Goal: Task Accomplishment & Management: Manage account settings

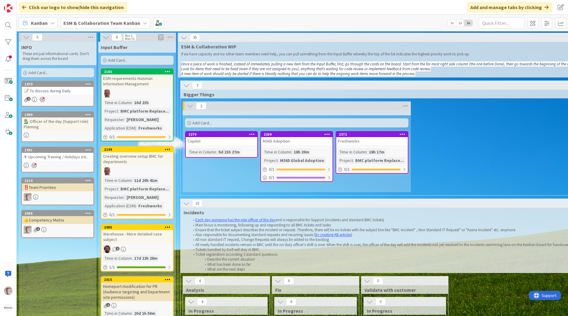
click at [229, 139] on div "Copilot" at bounding box center [222, 141] width 72 height 8
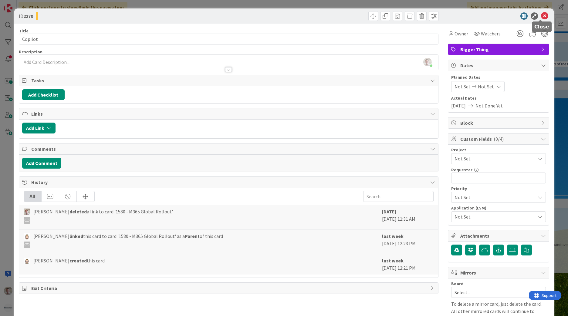
click at [541, 15] on icon at bounding box center [544, 15] width 7 height 7
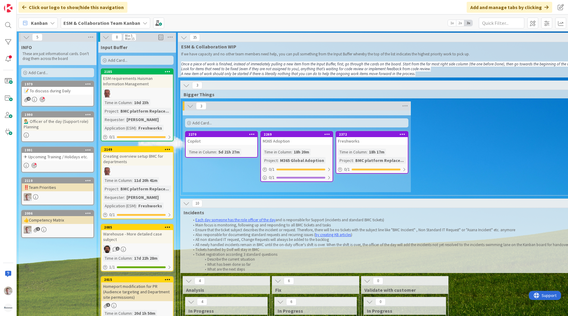
click at [144, 83] on div "ESM requirements Huisman Information Management" at bounding box center [137, 81] width 72 height 13
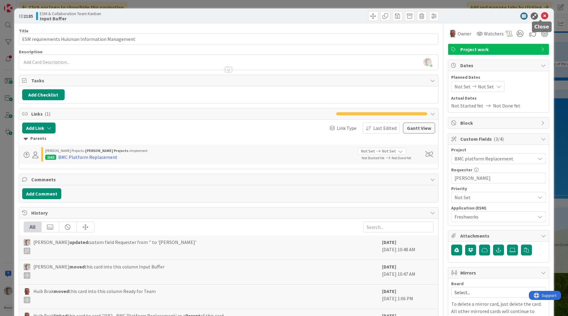
click at [541, 17] on icon at bounding box center [544, 15] width 7 height 7
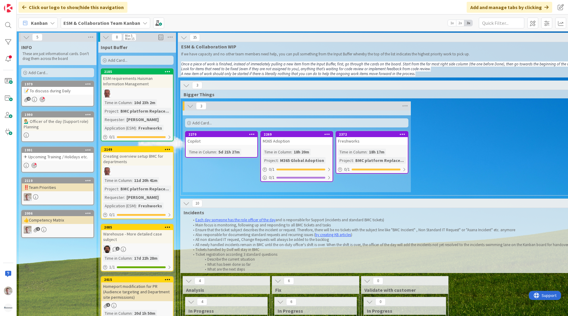
click at [124, 77] on div "ESM requirements Huisman Information Management" at bounding box center [137, 81] width 72 height 13
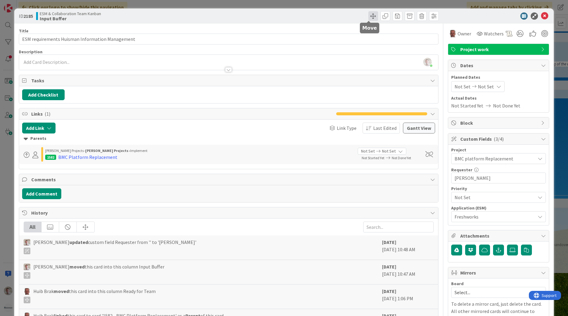
click at [370, 16] on span at bounding box center [373, 16] width 10 height 10
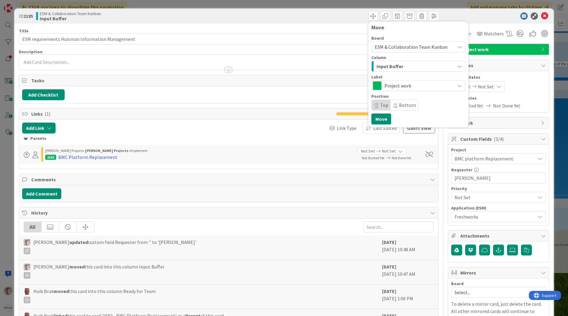
click at [398, 48] on span "ESM & Collaboration Team Kanban" at bounding box center [410, 47] width 73 height 6
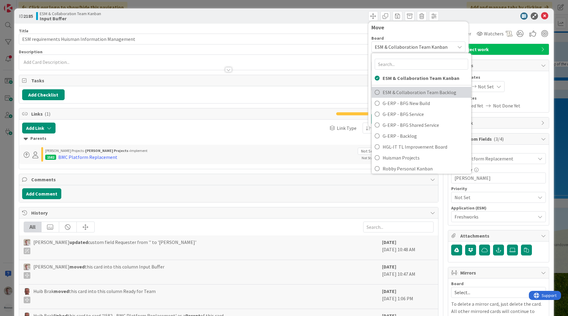
click at [407, 93] on span "ESM & Collaboration Team Backlog" at bounding box center [424, 92] width 85 height 9
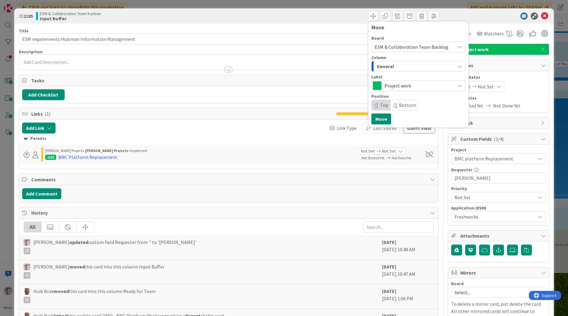
click at [406, 69] on div "General" at bounding box center [415, 67] width 80 height 10
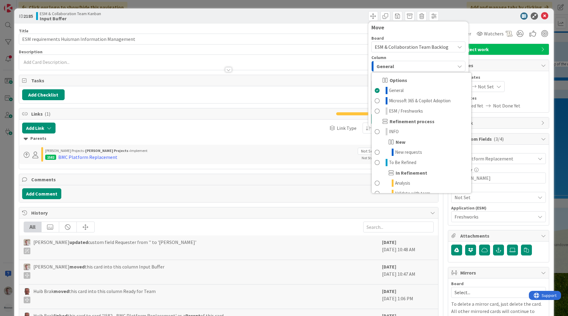
click at [405, 68] on div "General" at bounding box center [415, 67] width 80 height 10
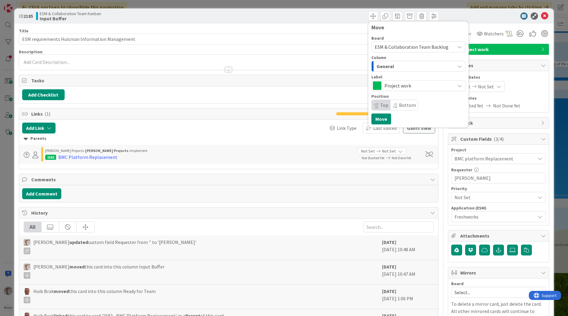
click at [401, 86] on span "Project work" at bounding box center [417, 86] width 67 height 8
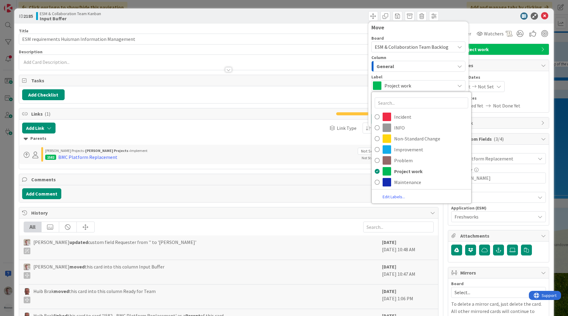
click at [404, 68] on div "General" at bounding box center [415, 67] width 80 height 10
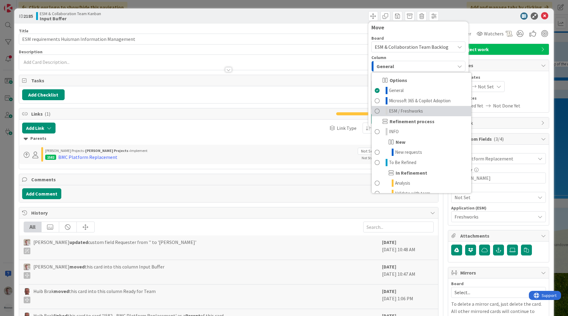
click at [403, 112] on span "ESM / Freshworks" at bounding box center [406, 111] width 34 height 7
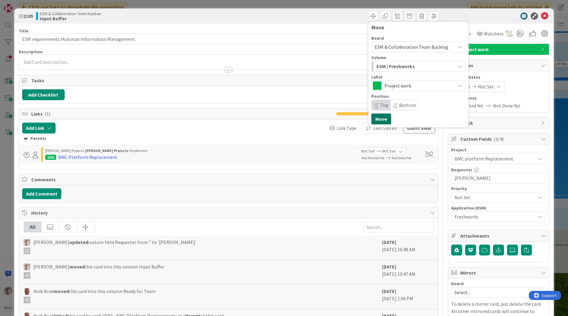
click at [373, 118] on button "Move" at bounding box center [381, 119] width 20 height 11
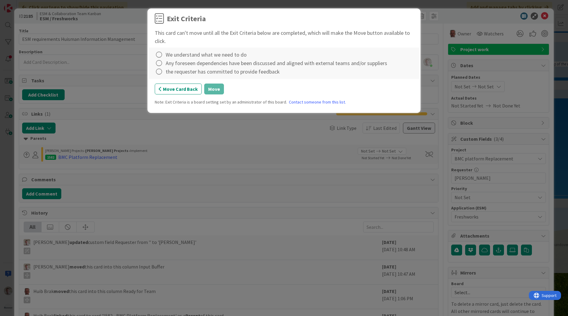
click at [185, 53] on div "We understand what we need to do" at bounding box center [206, 55] width 81 height 8
click at [159, 57] on icon at bounding box center [159, 55] width 8 height 8
drag, startPoint x: 158, startPoint y: 63, endPoint x: 159, endPoint y: 66, distance: 3.3
click at [158, 64] on link "Complete" at bounding box center [193, 67] width 76 height 9
click at [159, 64] on icon at bounding box center [159, 63] width 8 height 8
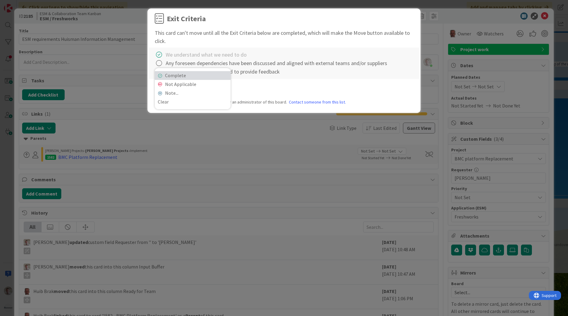
click at [161, 75] on icon at bounding box center [160, 76] width 4 height 4
click at [159, 73] on icon at bounding box center [159, 72] width 8 height 8
click at [160, 78] on div "Complete Not Applicable Note... Clear" at bounding box center [193, 97] width 76 height 41
click at [161, 82] on icon at bounding box center [160, 84] width 4 height 4
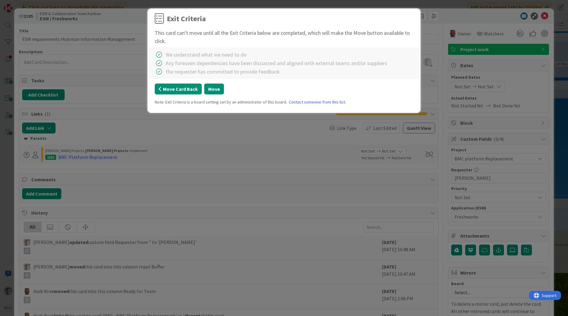
click at [162, 88] on button "Move Card Back" at bounding box center [178, 89] width 47 height 11
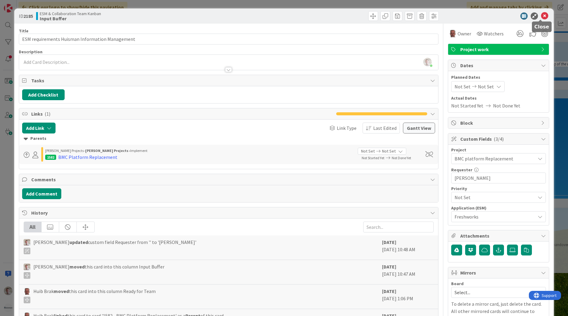
click at [541, 15] on icon at bounding box center [544, 15] width 7 height 7
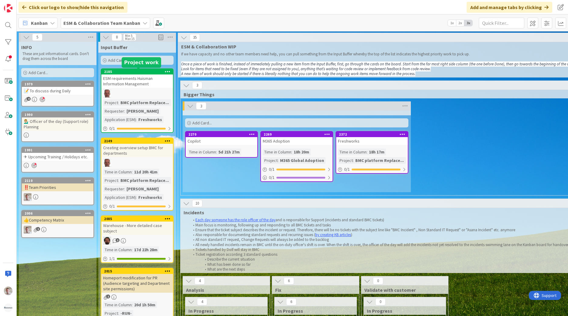
click at [128, 79] on div "ESM requirements Huisman Information Management" at bounding box center [137, 81] width 72 height 13
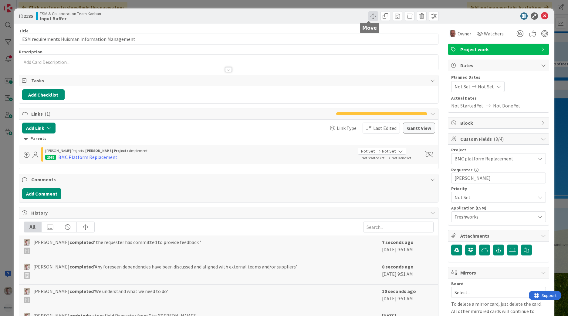
click at [369, 17] on span at bounding box center [373, 16] width 10 height 10
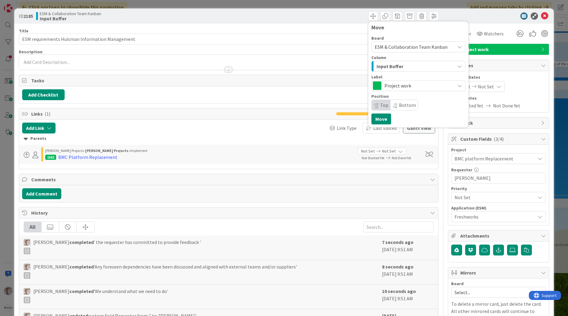
click at [384, 65] on span "Input Buffer" at bounding box center [389, 66] width 27 height 8
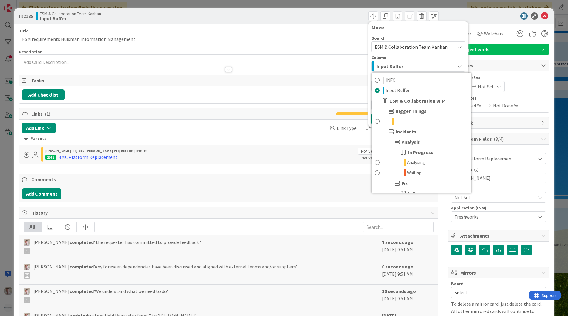
click at [390, 51] on div "ESM & Collaboration Team Kanban" at bounding box center [418, 47] width 94 height 11
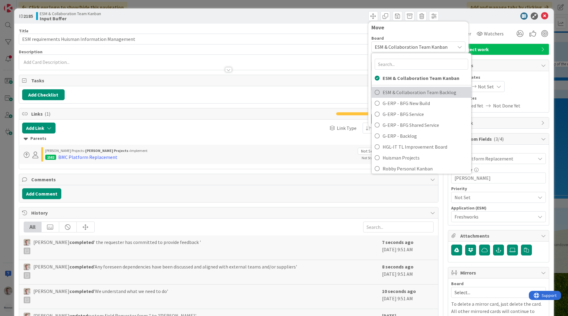
click at [403, 89] on span "ESM & Collaboration Team Backlog" at bounding box center [424, 92] width 85 height 9
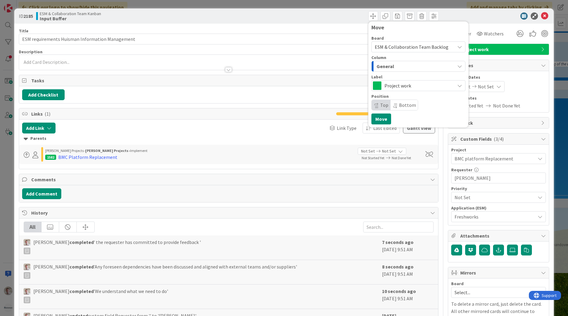
click at [397, 69] on div "General" at bounding box center [415, 67] width 80 height 10
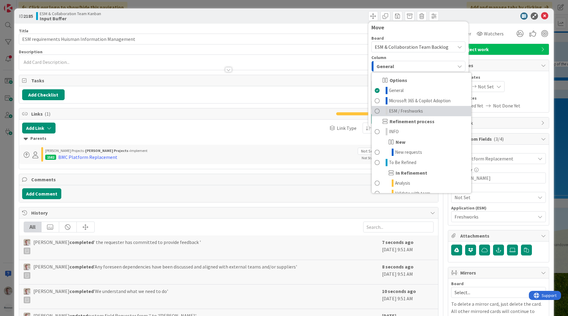
click at [397, 111] on span "ESM / Freshworks" at bounding box center [406, 111] width 34 height 7
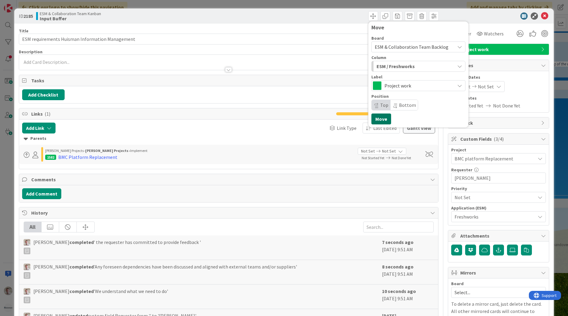
click at [377, 120] on button "Move" at bounding box center [381, 119] width 20 height 11
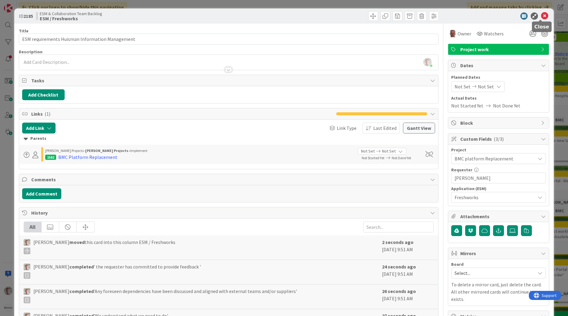
click at [541, 15] on icon at bounding box center [544, 15] width 7 height 7
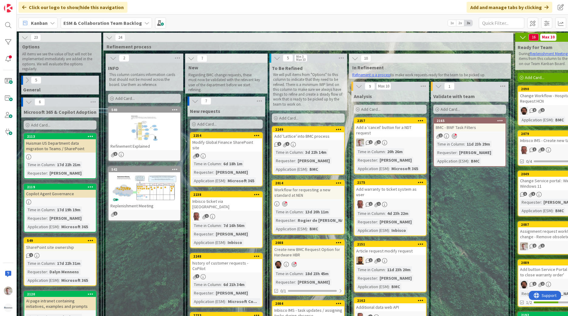
click at [85, 20] on b "ESM & Collaboration Team Backlog" at bounding box center [102, 23] width 79 height 6
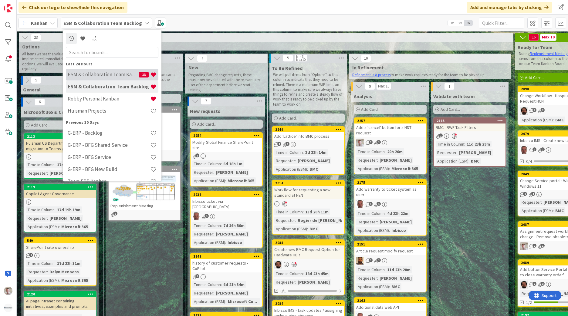
click at [121, 75] on h4 "ESM & Collaboration Team Kanban" at bounding box center [103, 75] width 71 height 6
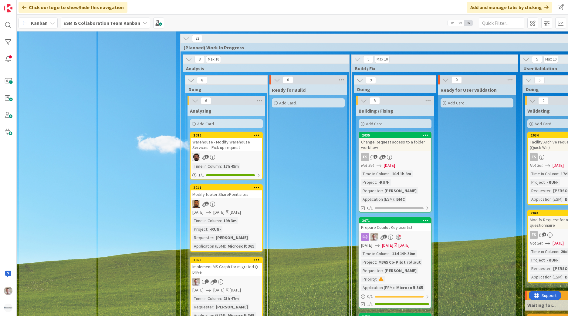
scroll to position [879, 0]
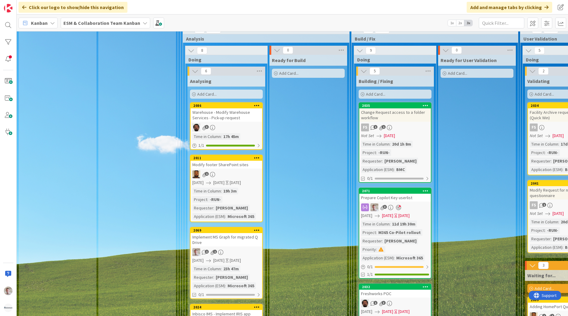
click at [383, 194] on div "Prepare Copilot Key userlist" at bounding box center [395, 198] width 72 height 8
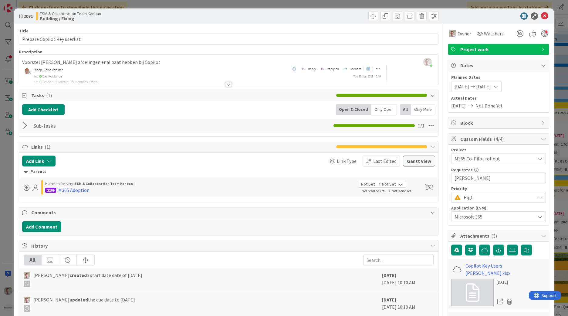
click at [27, 188] on span at bounding box center [27, 188] width 6 height 6
drag, startPoint x: 149, startPoint y: 199, endPoint x: 129, endPoint y: 196, distance: 19.4
click at [148, 199] on div "Add Link Link Type Last Edited [PERSON_NAME] View Parents parent child predeces…" at bounding box center [228, 177] width 419 height 49
click at [37, 172] on div "Parents" at bounding box center [229, 172] width 410 height 7
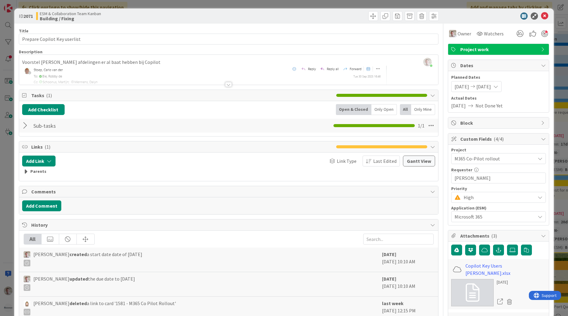
click at [33, 172] on div "Parents" at bounding box center [229, 172] width 410 height 7
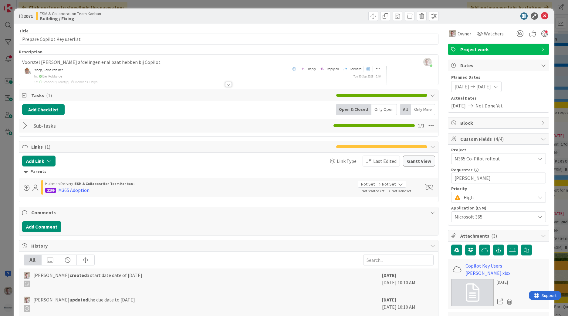
click at [382, 184] on span "Not Set" at bounding box center [389, 184] width 14 height 6
click at [366, 184] on span "Not Set" at bounding box center [368, 184] width 14 height 6
click at [425, 189] on span at bounding box center [429, 188] width 8 height 6
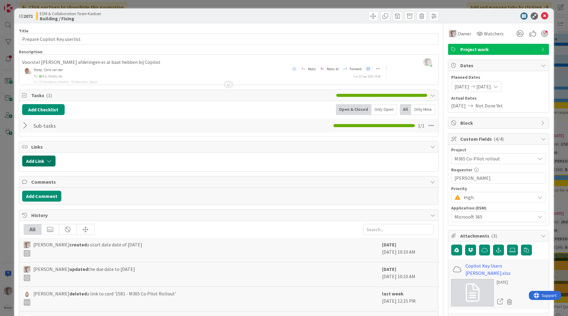
click at [52, 161] on button "Add Link" at bounding box center [38, 161] width 33 height 11
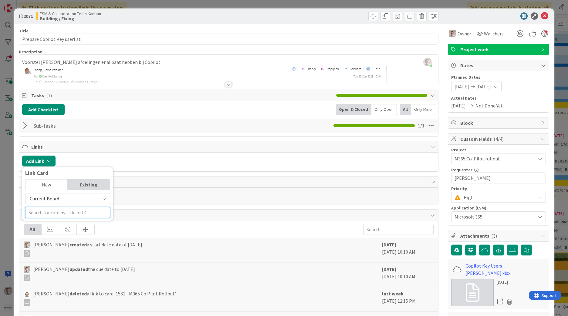
click at [51, 212] on input "text" at bounding box center [67, 212] width 85 height 11
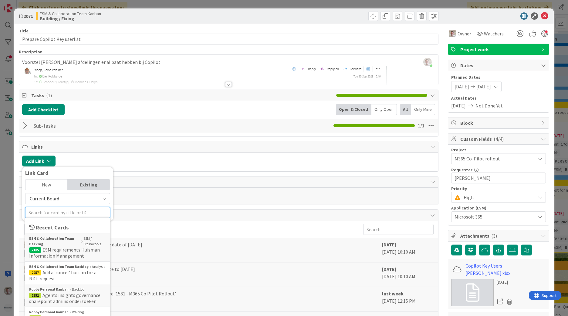
type input "p"
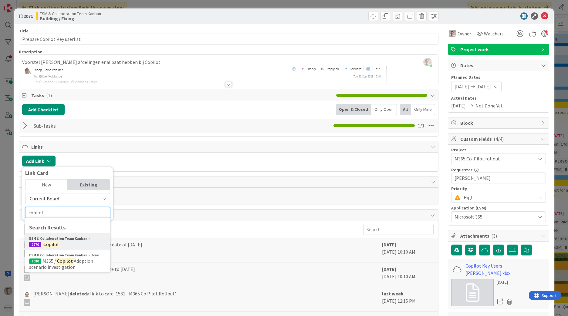
type input "copilot"
click at [75, 244] on span "2270 Copilot" at bounding box center [67, 245] width 77 height 6
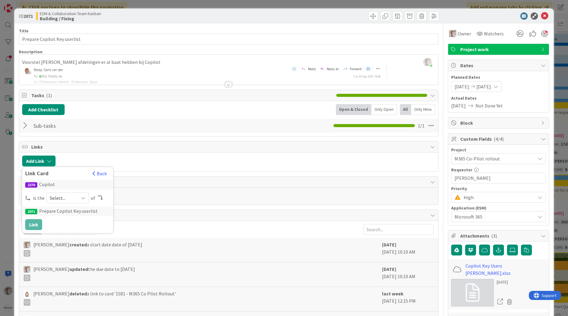
click at [53, 197] on span "Select..." at bounding box center [62, 198] width 25 height 8
click at [68, 212] on span "parent" at bounding box center [99, 212] width 69 height 9
click at [32, 225] on button "Link" at bounding box center [33, 224] width 17 height 11
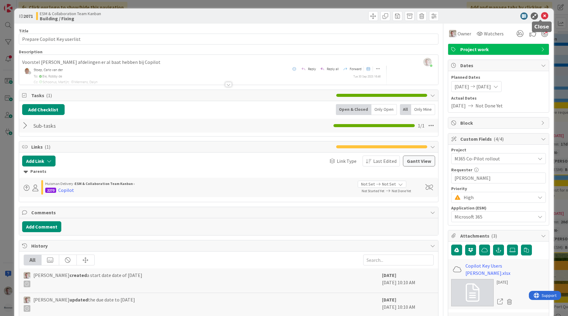
click at [541, 18] on icon at bounding box center [544, 15] width 7 height 7
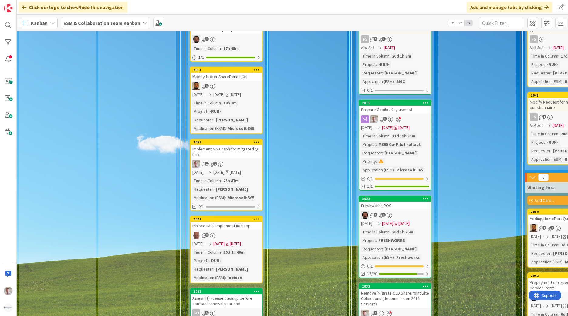
scroll to position [970, 0]
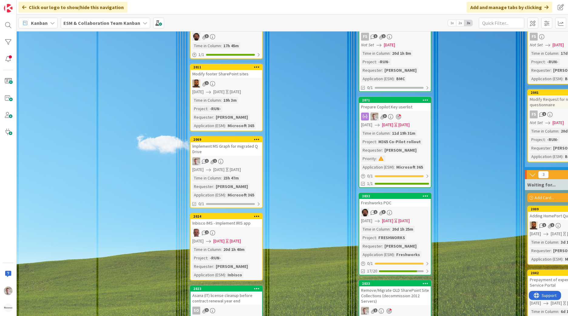
click at [411, 103] on div "Prepare Copilot Key userlist" at bounding box center [395, 107] width 72 height 8
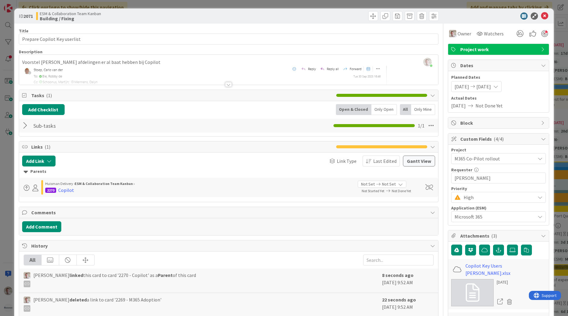
click at [225, 83] on div at bounding box center [228, 84] width 7 height 5
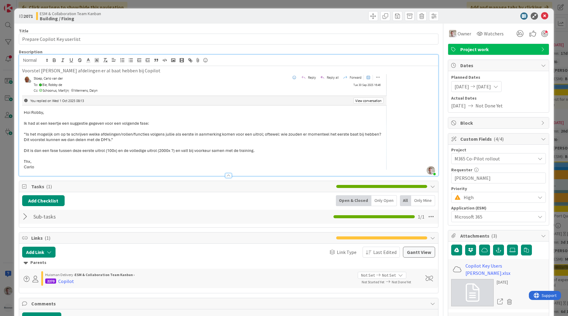
click at [77, 85] on img at bounding box center [204, 122] width 364 height 96
click at [133, 138] on img at bounding box center [204, 122] width 364 height 96
click at [243, 168] on img at bounding box center [204, 122] width 364 height 96
click at [383, 118] on img at bounding box center [204, 122] width 364 height 96
click at [401, 120] on p at bounding box center [228, 122] width 413 height 96
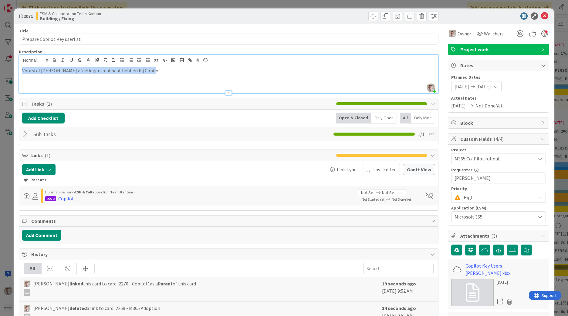
drag, startPoint x: 150, startPoint y: 70, endPoint x: 22, endPoint y: 70, distance: 127.3
click at [22, 70] on p "Voorstel [PERSON_NAME] afdelingen er al baat hebben bij Copilot" at bounding box center [228, 70] width 413 height 7
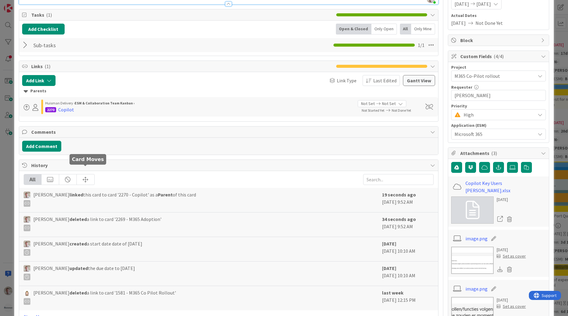
scroll to position [91, 0]
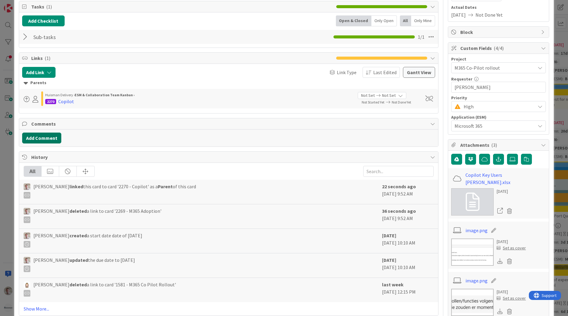
click at [48, 142] on button "Add Comment" at bounding box center [41, 138] width 39 height 11
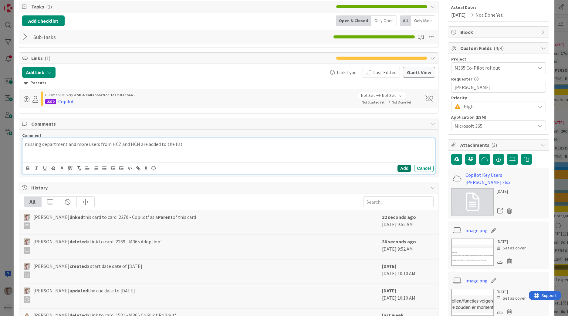
click at [404, 170] on button "Add" at bounding box center [404, 168] width 14 height 7
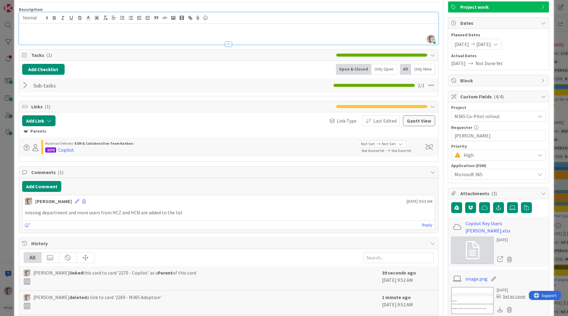
scroll to position [0, 0]
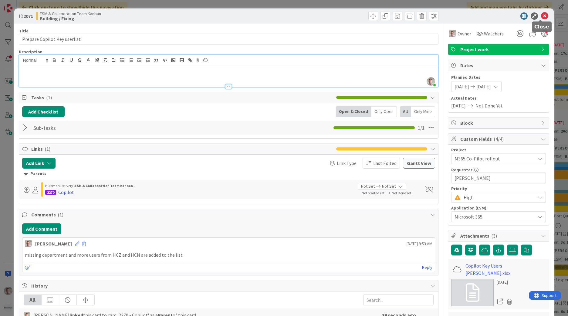
click at [541, 16] on icon at bounding box center [544, 15] width 7 height 7
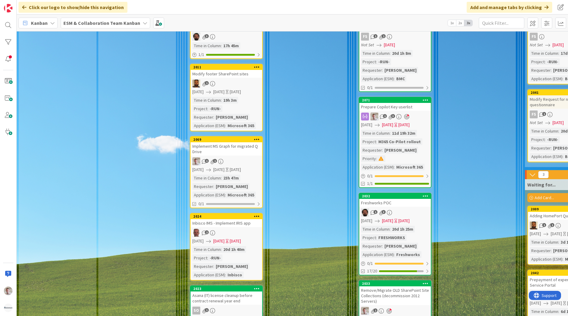
click at [390, 103] on div "Prepare Copilot Key userlist" at bounding box center [395, 107] width 72 height 8
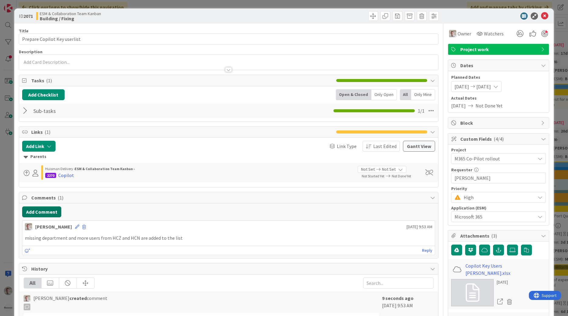
click at [39, 213] on button "Add Comment" at bounding box center [41, 212] width 39 height 11
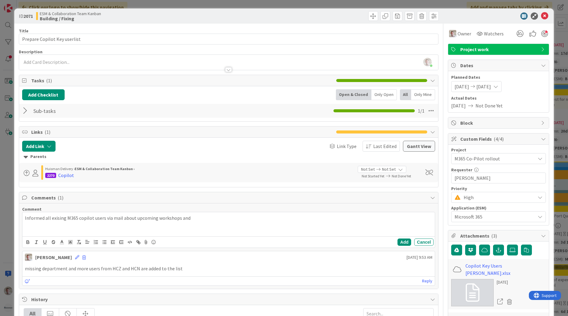
click at [182, 220] on p "Informed all exising M365 copilot users via mail about upcoming workshops and" at bounding box center [228, 218] width 407 height 7
click at [59, 219] on p "Informed all exising M365 copilot users via mail about upcoming workshops" at bounding box center [228, 218] width 407 height 7
click at [406, 244] on button "Add" at bounding box center [404, 242] width 14 height 7
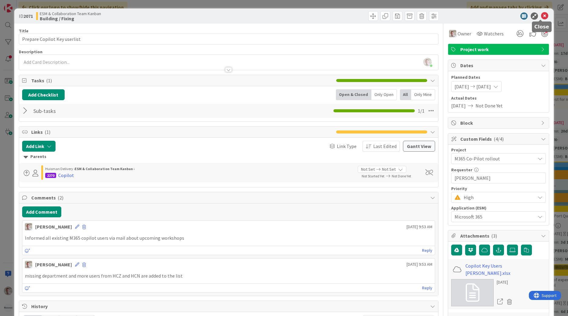
click at [541, 18] on icon at bounding box center [544, 15] width 7 height 7
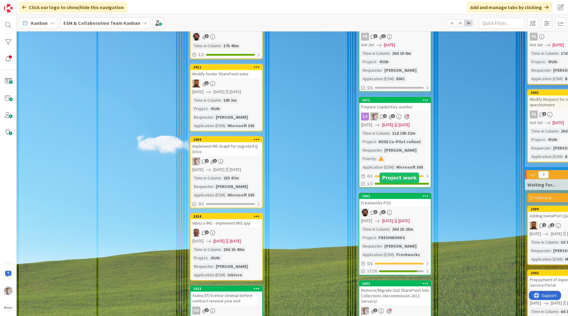
scroll to position [1000, 0]
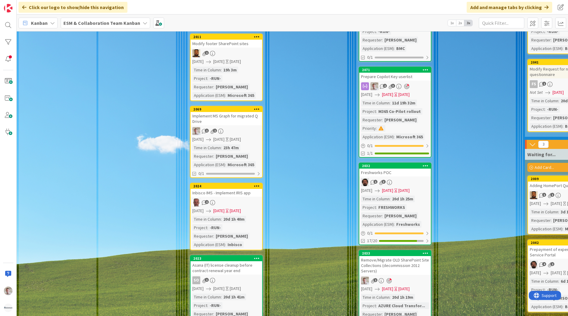
click at [400, 169] on div "Freshworks POC" at bounding box center [395, 173] width 72 height 8
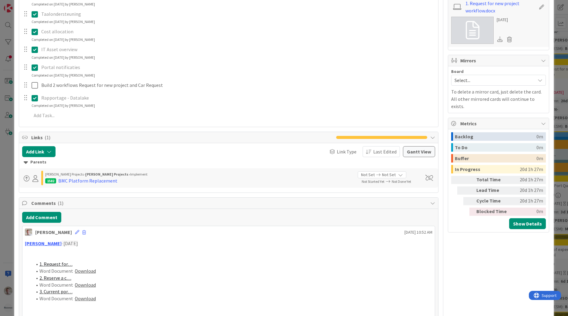
scroll to position [364, 0]
click at [426, 178] on span at bounding box center [429, 178] width 8 height 6
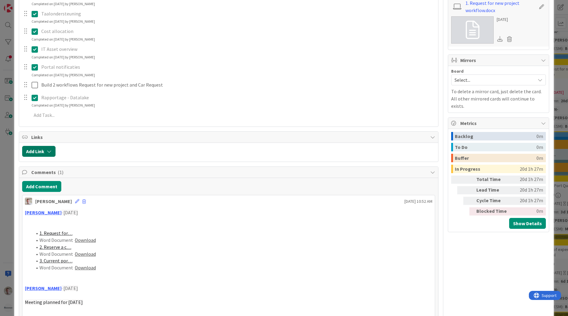
click at [47, 155] on button "Add Link" at bounding box center [38, 151] width 33 height 11
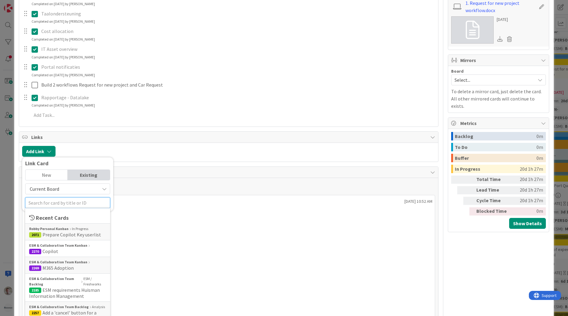
click at [55, 200] on input "text" at bounding box center [67, 203] width 85 height 11
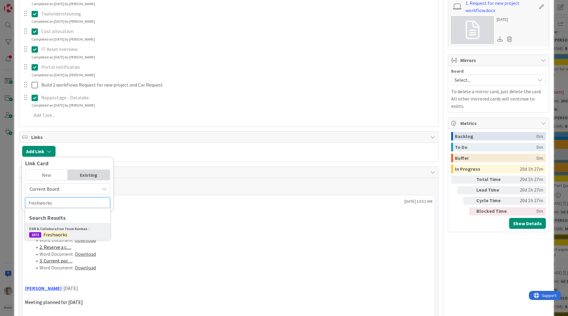
type input "freshworks"
click at [53, 229] on b "ESM & Collaboration Team Kanban" at bounding box center [58, 228] width 58 height 5
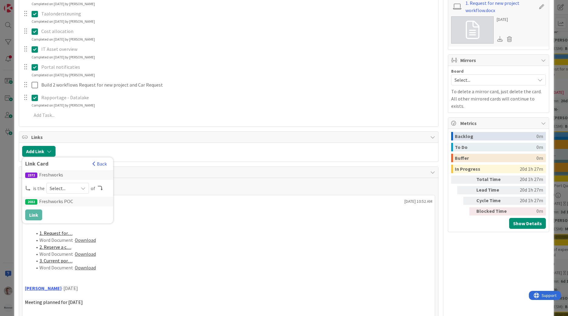
click at [68, 190] on span "Select..." at bounding box center [62, 188] width 25 height 8
click at [68, 202] on span "parent" at bounding box center [99, 202] width 69 height 9
click at [33, 213] on button "Link" at bounding box center [33, 215] width 17 height 11
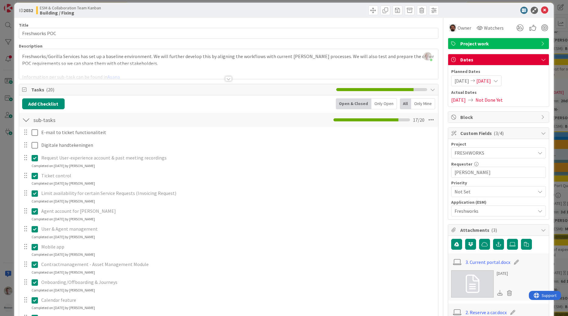
scroll to position [0, 0]
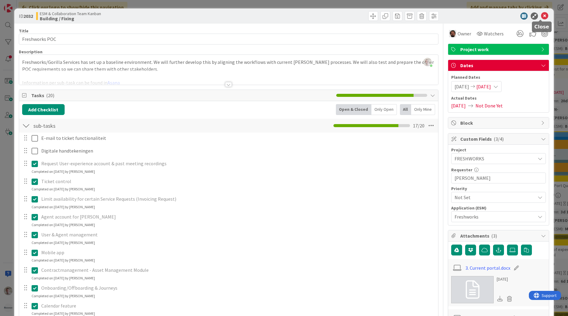
drag, startPoint x: 537, startPoint y: 49, endPoint x: 539, endPoint y: 19, distance: 29.5
click at [541, 18] on icon at bounding box center [544, 15] width 7 height 7
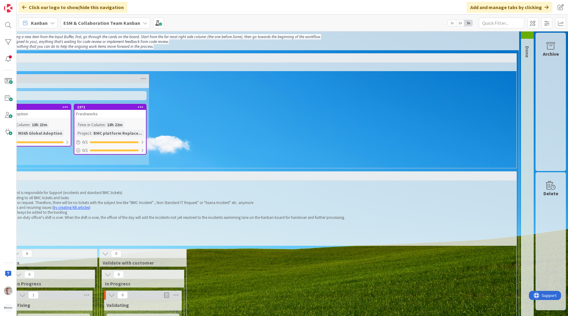
scroll to position [0, 266]
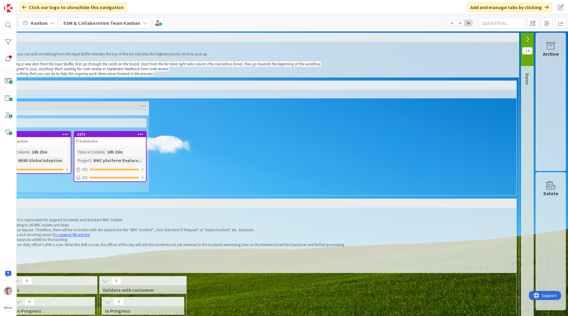
click at [524, 36] on icon at bounding box center [527, 39] width 7 height 7
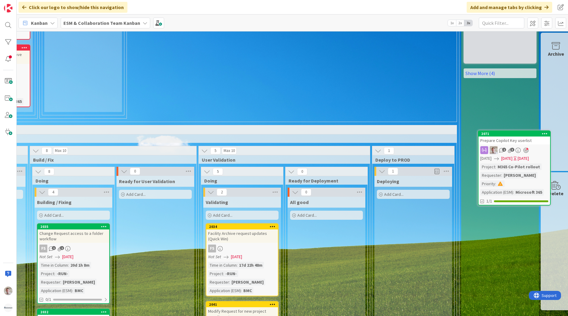
scroll to position [758, 331]
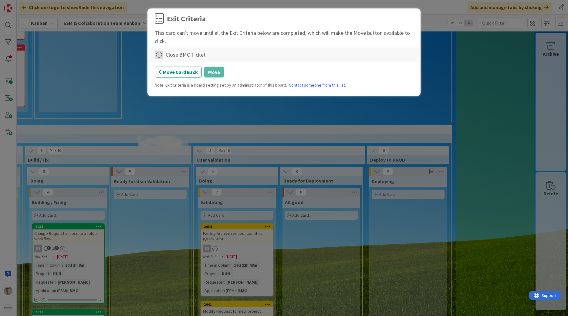
click at [159, 54] on icon at bounding box center [159, 55] width 8 height 8
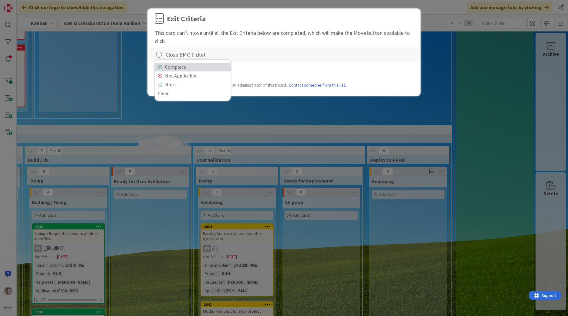
click at [167, 67] on link "Complete" at bounding box center [193, 67] width 76 height 9
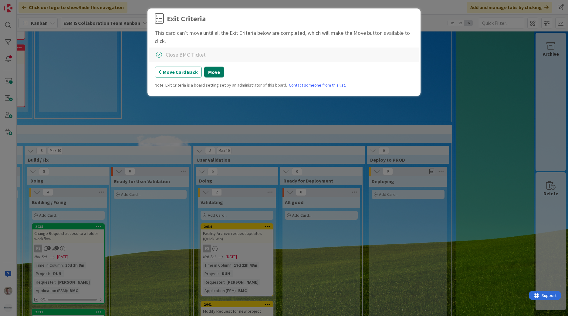
click at [213, 71] on button "Move" at bounding box center [214, 72] width 20 height 11
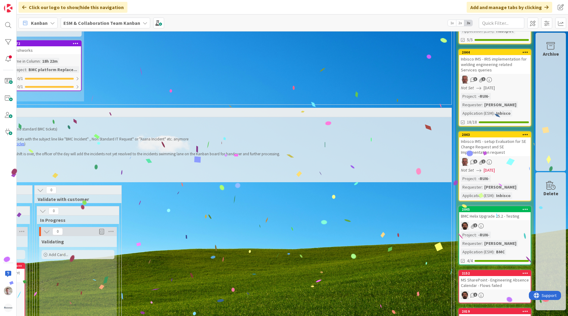
scroll to position [0, 331]
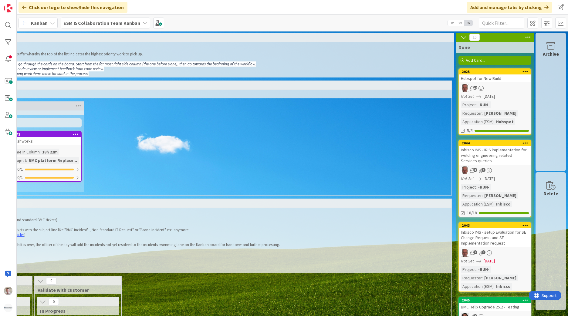
click at [460, 36] on icon at bounding box center [463, 37] width 7 height 7
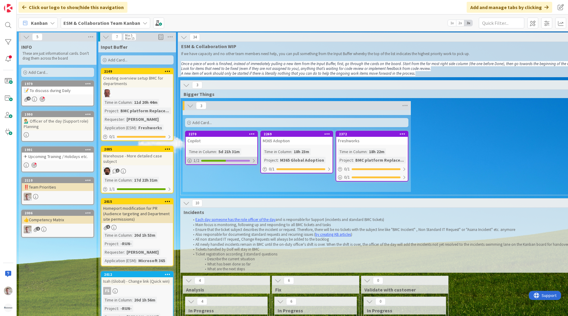
scroll to position [0, 0]
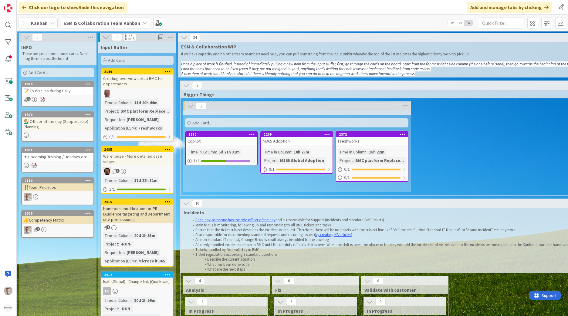
click at [144, 81] on div "Creating overview setup BMC for departments" at bounding box center [137, 81] width 72 height 13
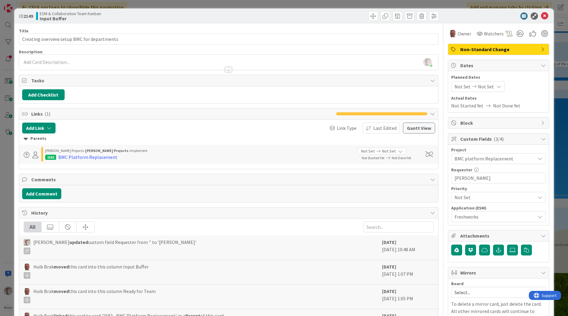
click at [540, 12] on div "ID 2149 ESM & Collaboration Team Kanban Input Buffer" at bounding box center [283, 15] width 539 height 15
click at [541, 16] on icon at bounding box center [544, 15] width 7 height 7
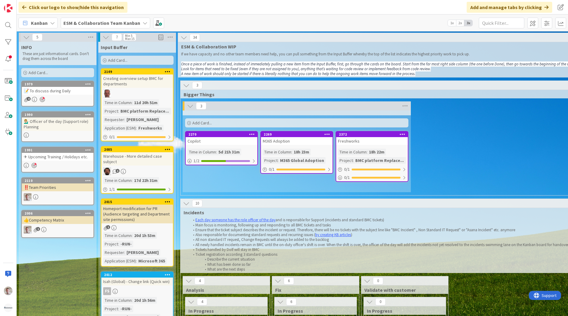
click at [183, 84] on icon at bounding box center [186, 85] width 7 height 7
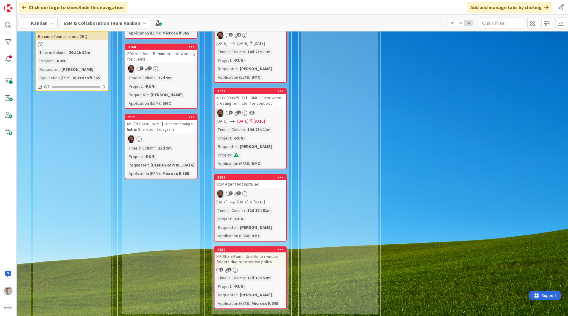
scroll to position [485, 65]
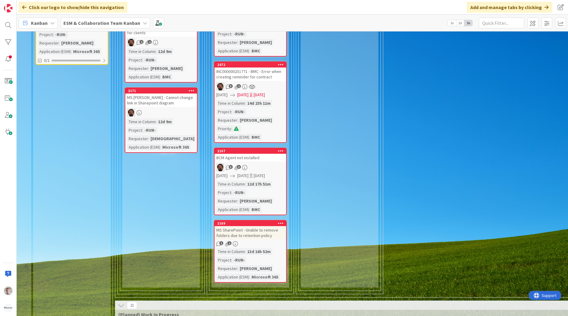
click at [267, 231] on div "MS SharePoint - Unable to remove folders due to retention policy" at bounding box center [250, 232] width 72 height 13
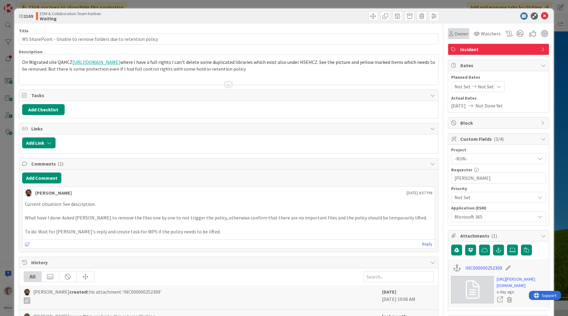
click at [454, 36] on span "Owner" at bounding box center [461, 33] width 14 height 7
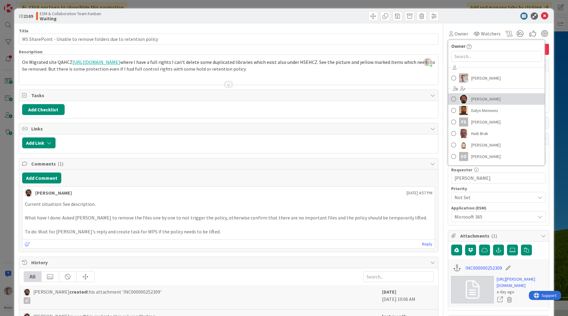
click at [471, 100] on span "[PERSON_NAME]" at bounding box center [485, 99] width 29 height 9
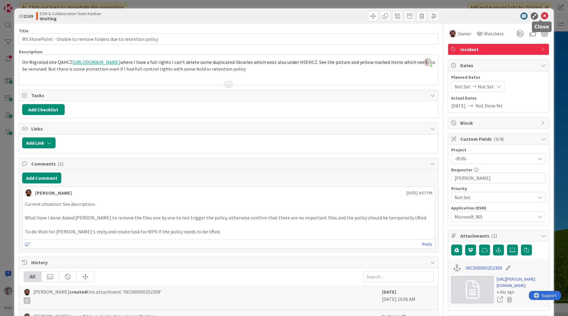
click at [541, 17] on icon at bounding box center [544, 15] width 7 height 7
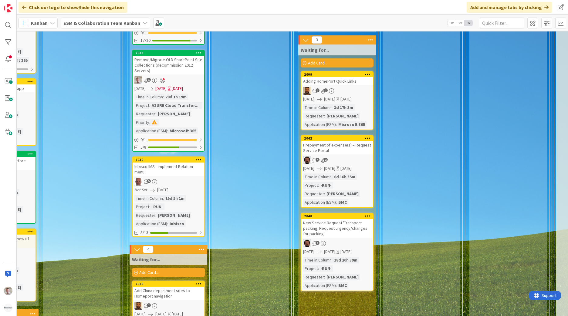
scroll to position [1000, 226]
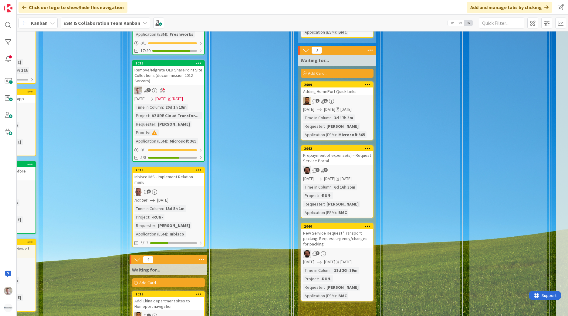
click at [338, 167] on div "4 2" at bounding box center [337, 171] width 72 height 8
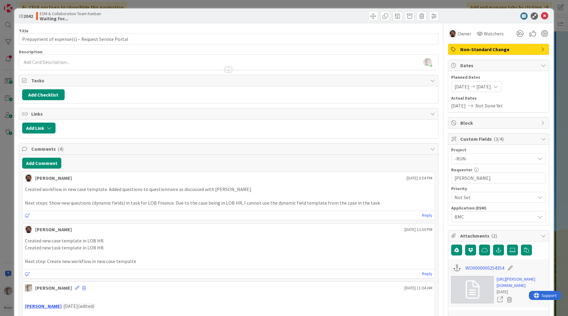
drag, startPoint x: 538, startPoint y: 21, endPoint x: 541, endPoint y: 18, distance: 4.1
click at [539, 20] on div "ID 2042 ESM & Collaboration Team Kanban Waiting for..." at bounding box center [283, 15] width 539 height 15
click at [541, 17] on icon at bounding box center [544, 15] width 7 height 7
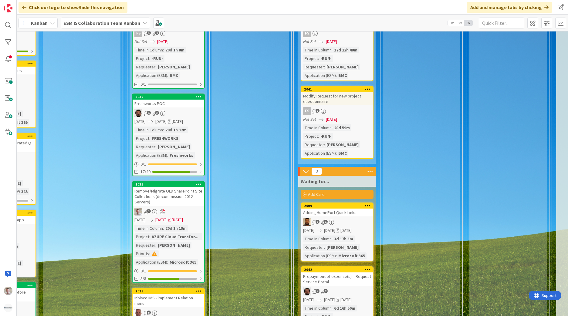
scroll to position [909, 226]
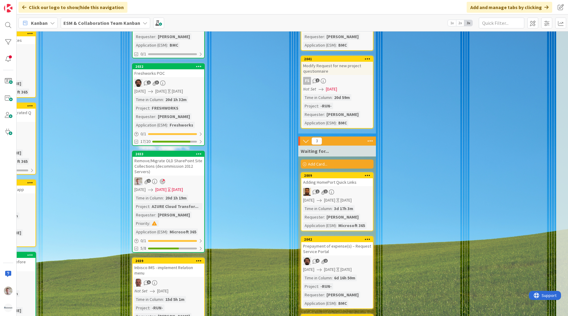
click at [172, 69] on div "Freshworks POC" at bounding box center [168, 73] width 72 height 8
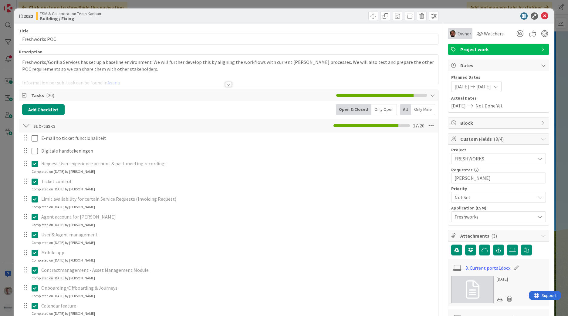
click at [457, 35] on span "Owner" at bounding box center [464, 33] width 14 height 7
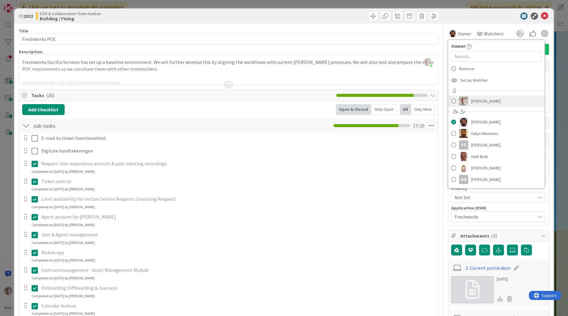
click at [471, 103] on span "[PERSON_NAME]" at bounding box center [485, 101] width 29 height 9
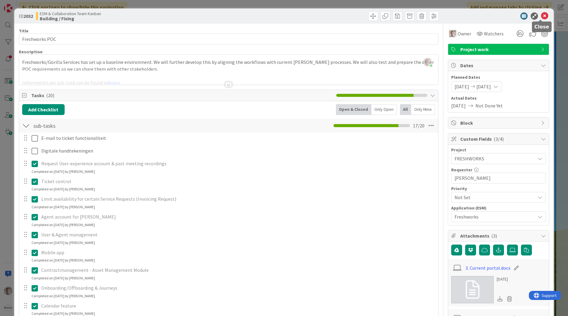
click at [541, 16] on icon at bounding box center [544, 15] width 7 height 7
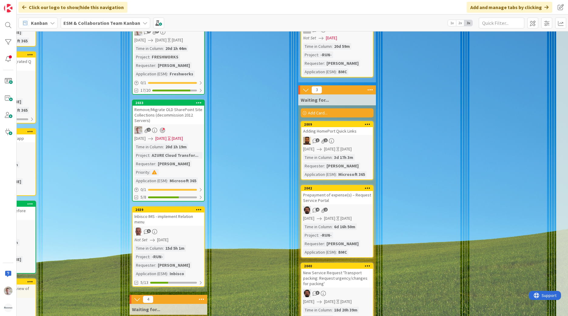
scroll to position [970, 226]
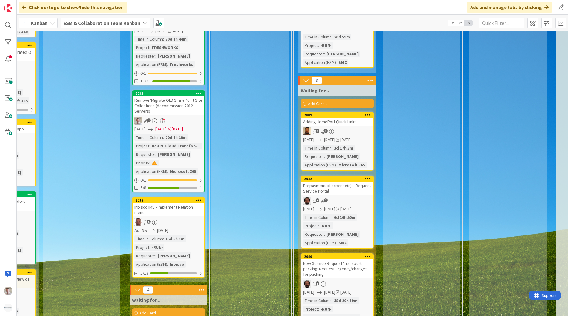
click at [166, 126] on span "[DATE]" at bounding box center [160, 129] width 11 height 6
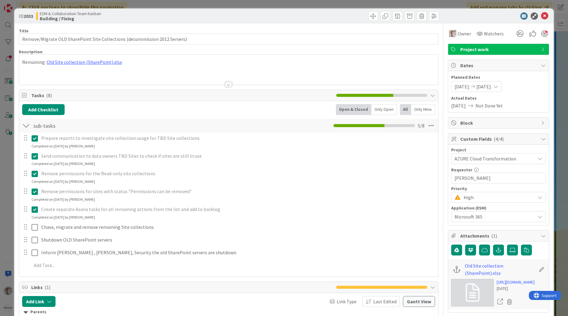
click at [469, 89] on span "[DATE]" at bounding box center [461, 86] width 15 height 7
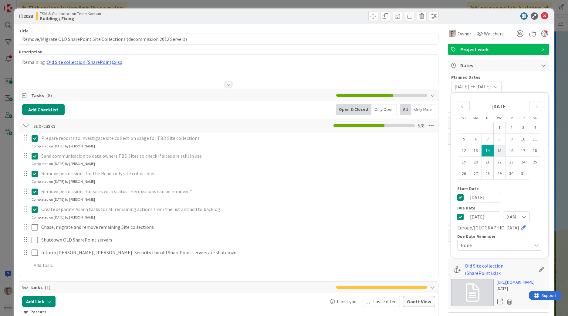
click at [493, 149] on td "15" at bounding box center [499, 151] width 12 height 12
type input "[DATE]"
click at [493, 149] on td "15" at bounding box center [499, 151] width 12 height 12
type input "[DATE]"
click at [541, 18] on icon at bounding box center [544, 15] width 7 height 7
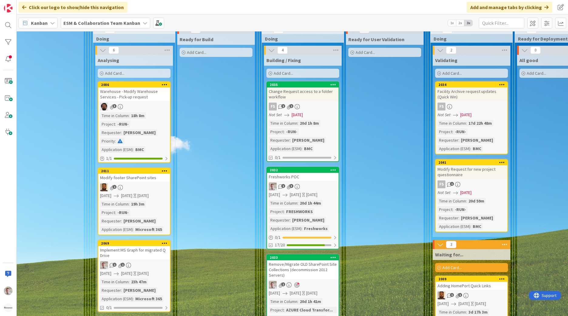
scroll to position [803, 92]
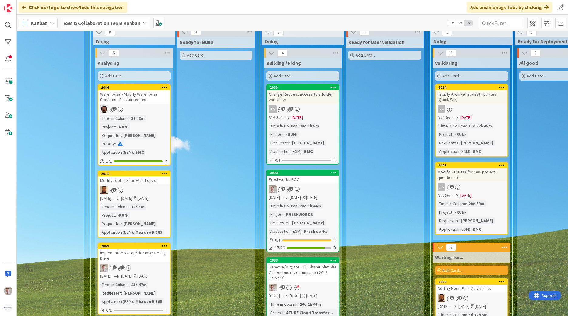
click at [154, 105] on div "3" at bounding box center [134, 109] width 72 height 8
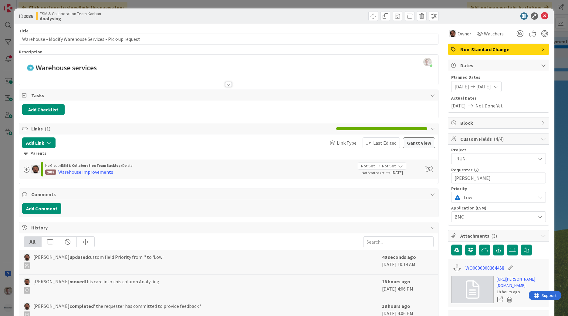
click at [542, 14] on icon at bounding box center [544, 15] width 7 height 7
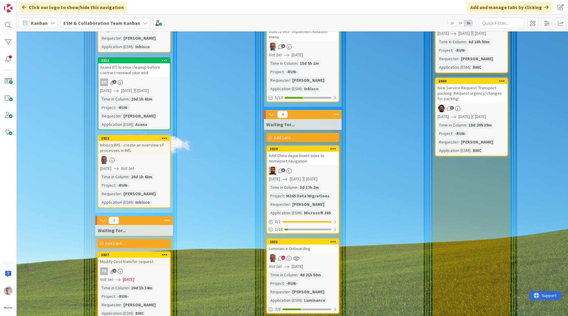
scroll to position [1137, 92]
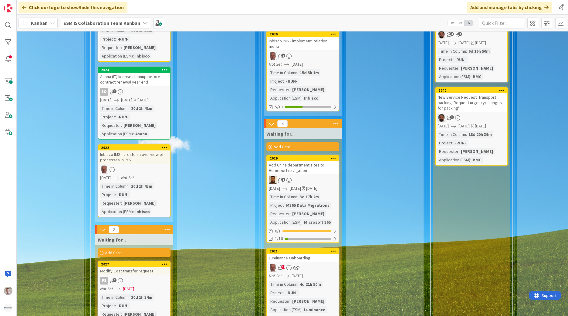
click at [140, 151] on div "Inbisco IMS - create an overview of processes in IMS" at bounding box center [134, 157] width 72 height 13
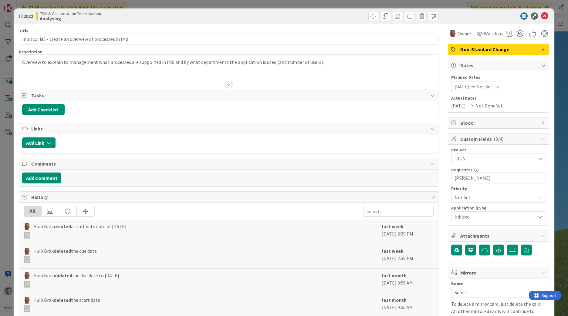
click at [481, 105] on span "Not Done Yet" at bounding box center [488, 105] width 27 height 7
click at [476, 85] on icon at bounding box center [472, 87] width 7 height 4
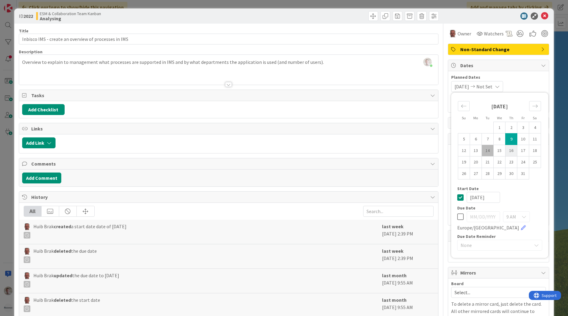
click at [507, 152] on td "16" at bounding box center [511, 151] width 12 height 12
type input "[DATE]"
click at [507, 152] on td "16" at bounding box center [511, 151] width 12 height 12
type input "[DATE]"
click at [541, 17] on icon at bounding box center [544, 15] width 7 height 7
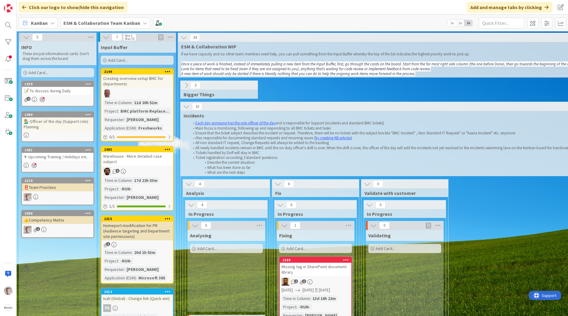
click at [142, 84] on div "Creating overview setup BMC for departments" at bounding box center [137, 81] width 72 height 13
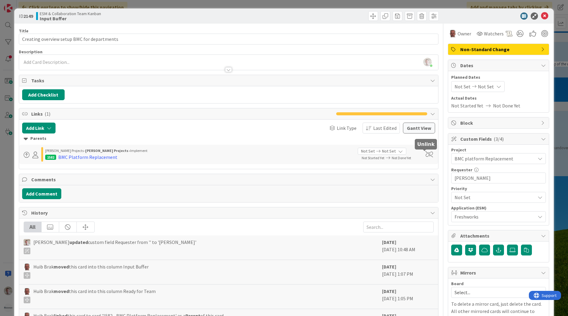
click at [425, 155] on span at bounding box center [429, 155] width 8 height 6
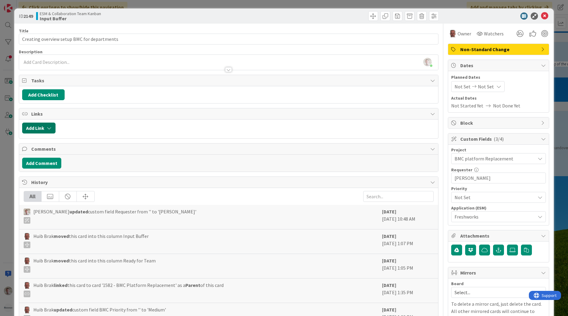
click at [49, 128] on icon "button" at bounding box center [49, 128] width 5 height 5
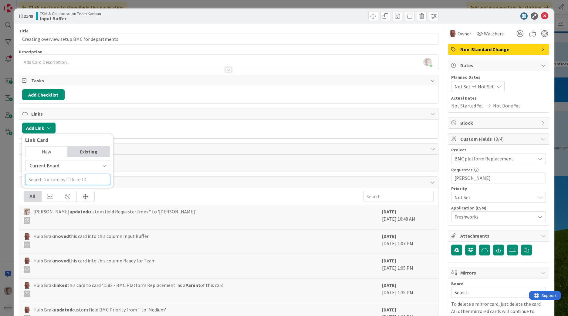
click at [51, 180] on input "text" at bounding box center [67, 179] width 85 height 11
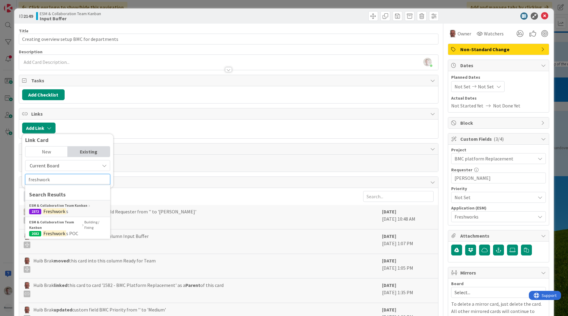
type input "freshwork"
click at [71, 209] on div "ESM & Collaboration Team Kanban 2372 Freshwork s" at bounding box center [67, 208] width 85 height 17
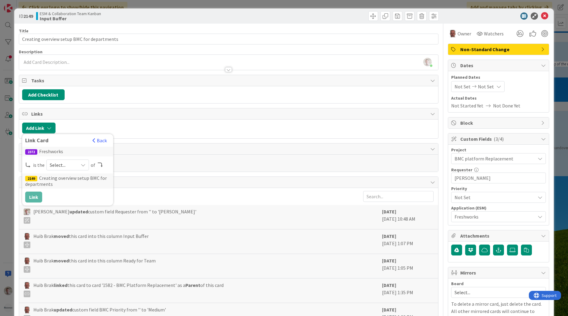
click at [58, 162] on span "Select..." at bounding box center [62, 165] width 25 height 8
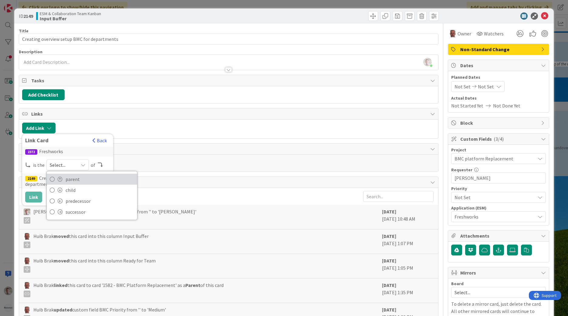
click at [56, 180] on link "parent" at bounding box center [92, 179] width 90 height 11
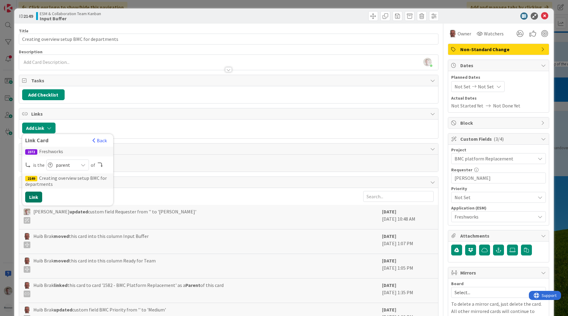
click at [33, 193] on button "Link" at bounding box center [33, 197] width 17 height 11
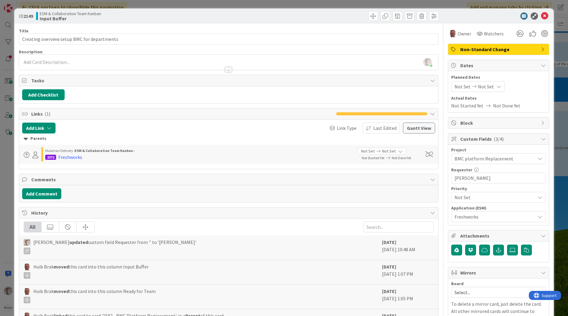
drag, startPoint x: 544, startPoint y: 13, endPoint x: 541, endPoint y: 15, distance: 3.5
click at [543, 14] on div at bounding box center [494, 15] width 107 height 7
click at [541, 15] on icon at bounding box center [544, 15] width 7 height 7
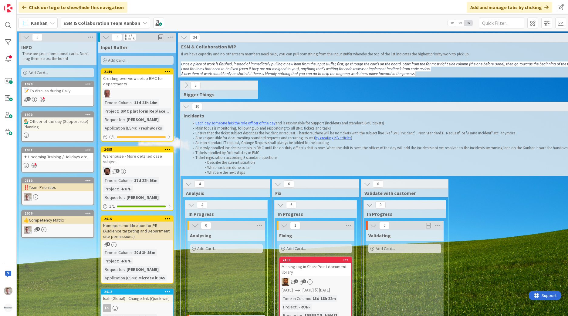
click at [185, 84] on icon at bounding box center [186, 85] width 7 height 7
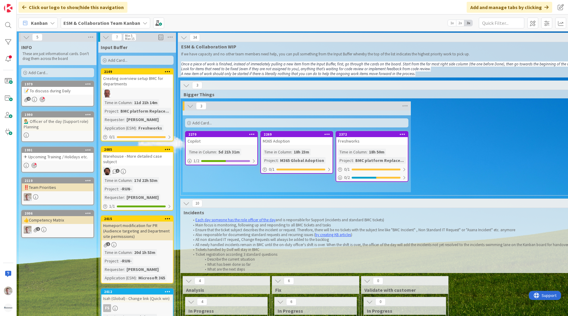
click at [54, 92] on div "📝 To discuss during Daily" at bounding box center [58, 91] width 72 height 8
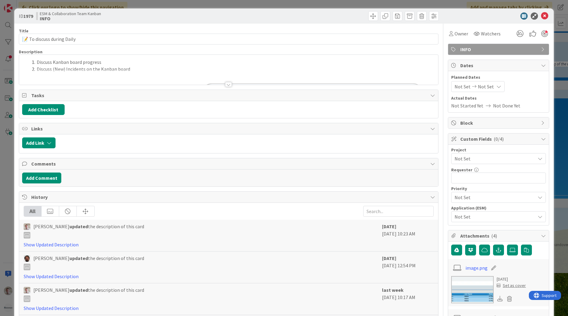
click at [225, 85] on div at bounding box center [228, 84] width 7 height 5
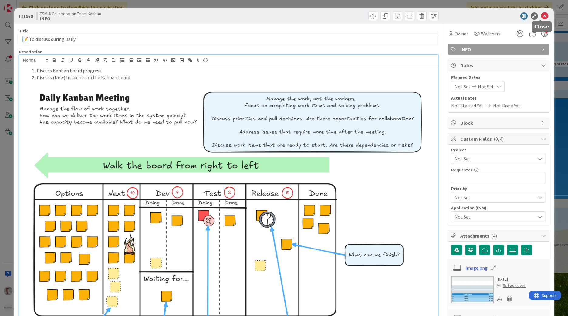
click at [541, 17] on icon at bounding box center [544, 15] width 7 height 7
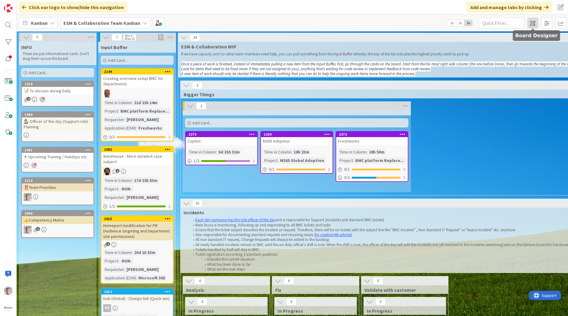
click at [533, 20] on span at bounding box center [532, 23] width 11 height 11
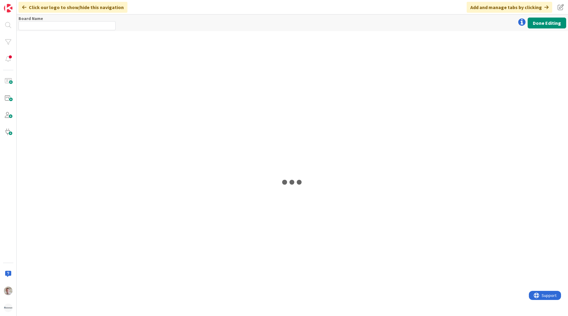
type input "ESM & Collaboration Team Kanban"
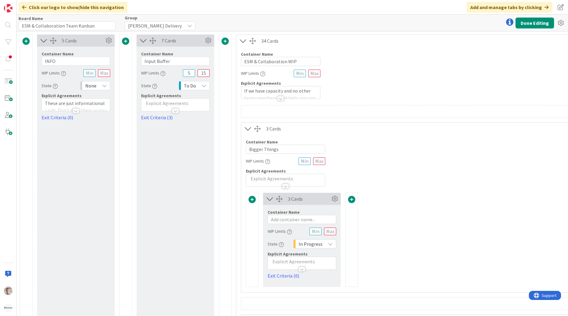
scroll to position [30, 0]
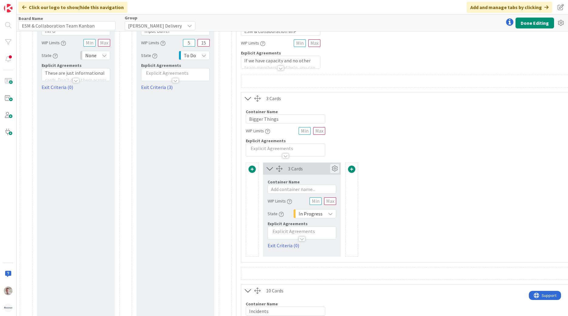
click at [335, 171] on icon at bounding box center [334, 168] width 9 height 9
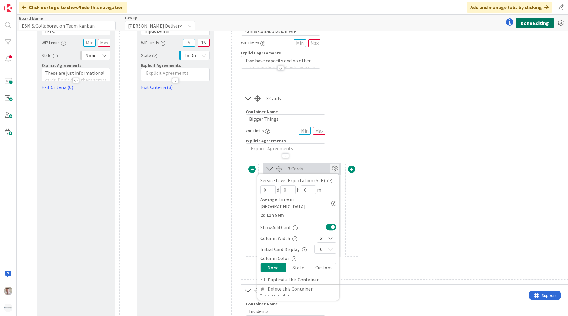
click at [534, 24] on button "Done Editing" at bounding box center [534, 23] width 39 height 11
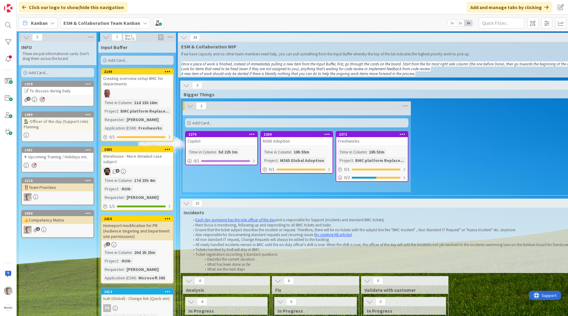
click at [96, 20] on b "ESM & Collaboration Team Kanban" at bounding box center [101, 23] width 77 height 6
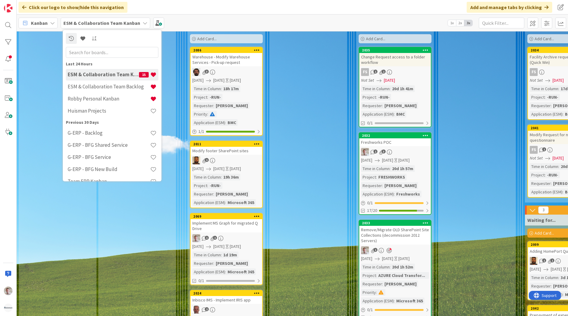
scroll to position [1000, 0]
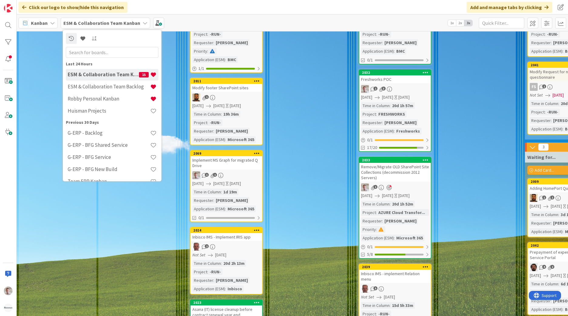
click at [379, 75] on div "Freshworks POC" at bounding box center [395, 79] width 72 height 8
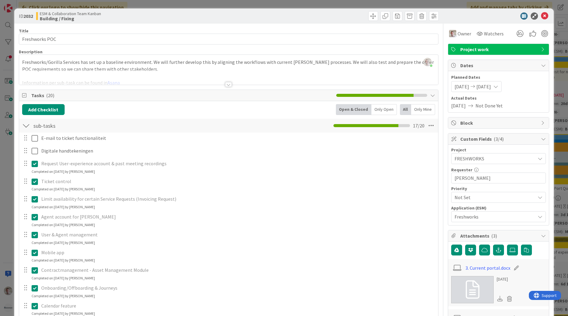
click at [225, 84] on div at bounding box center [228, 84] width 7 height 5
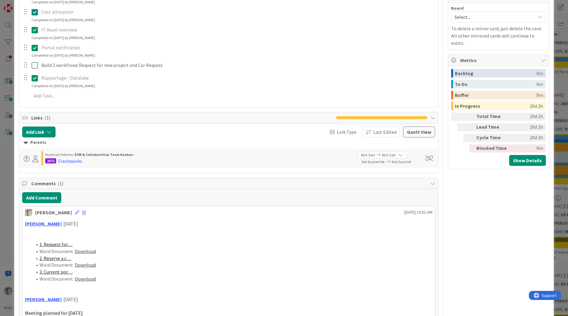
scroll to position [485, 0]
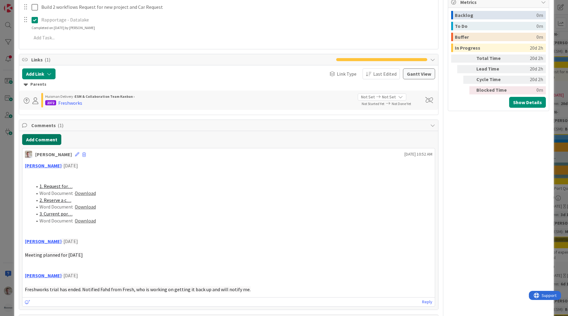
click at [43, 141] on button "Add Comment" at bounding box center [41, 139] width 39 height 11
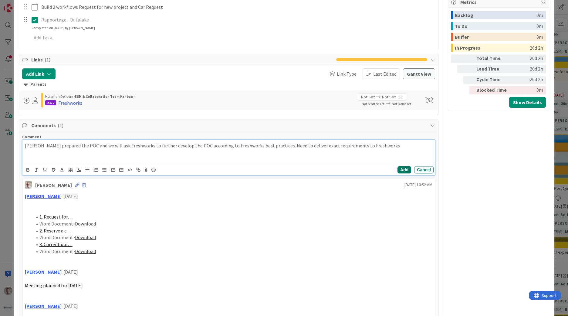
click at [401, 171] on button "Add" at bounding box center [404, 169] width 14 height 7
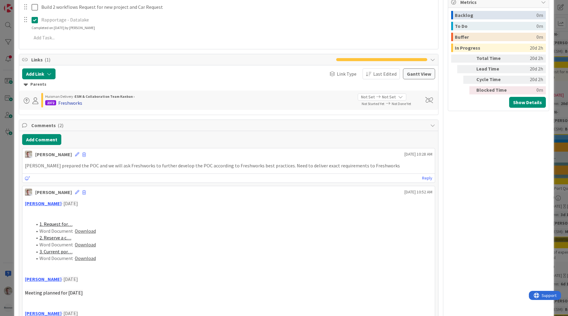
drag, startPoint x: 68, startPoint y: 103, endPoint x: 77, endPoint y: 93, distance: 13.8
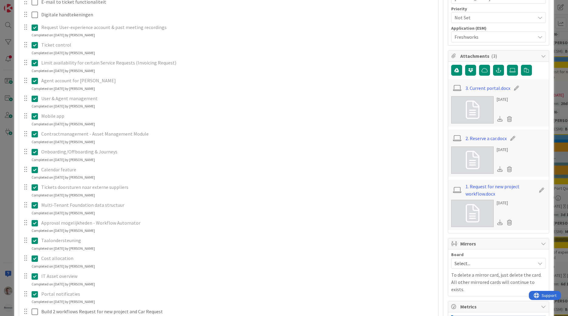
scroll to position [0, 0]
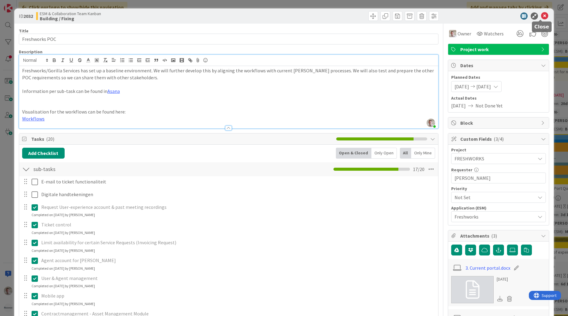
click at [542, 17] on icon at bounding box center [544, 15] width 7 height 7
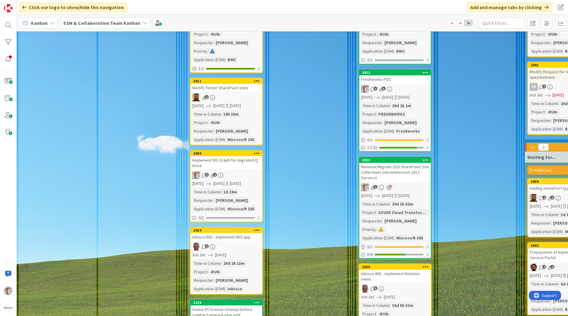
click at [104, 25] on b "ESM & Collaboration Team Kanban" at bounding box center [101, 23] width 77 height 6
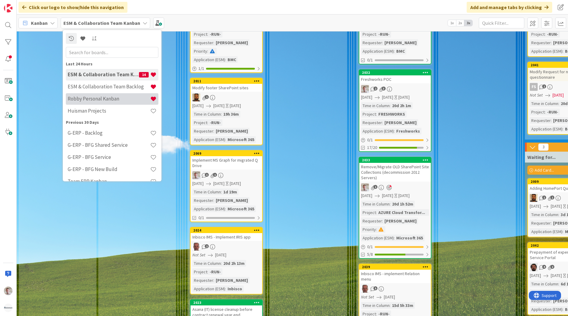
click at [105, 99] on h4 "Robby Personal Kanban" at bounding box center [109, 99] width 82 height 6
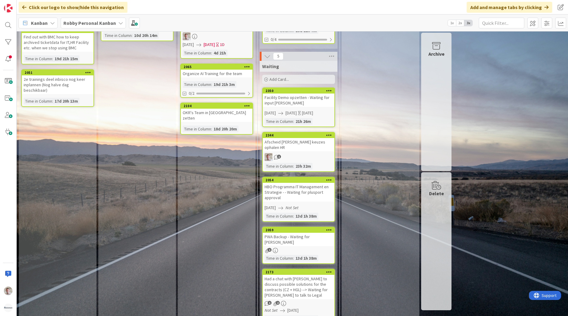
scroll to position [209, 0]
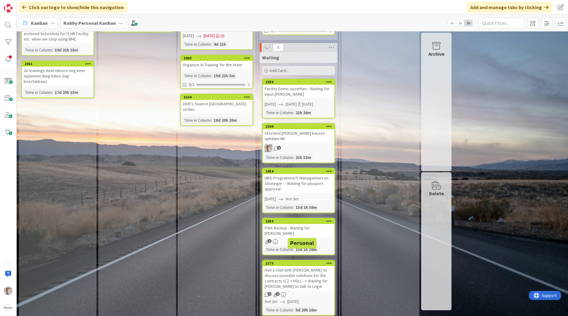
click at [298, 266] on div "Had a chat with [PERSON_NAME] to discuss possible solutions for the contracts (…" at bounding box center [299, 278] width 72 height 24
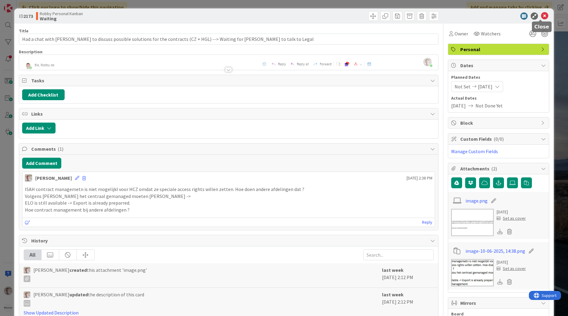
drag, startPoint x: 540, startPoint y: 18, endPoint x: 487, endPoint y: 20, distance: 53.4
click at [541, 18] on icon at bounding box center [544, 15] width 7 height 7
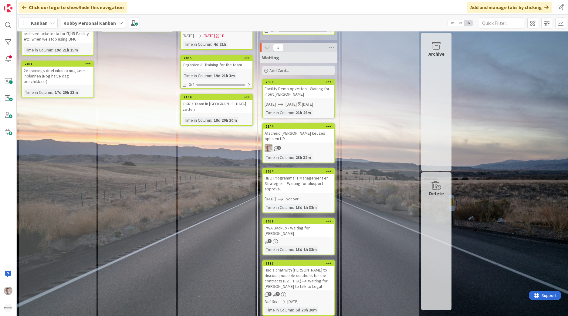
click at [298, 266] on div "Had a chat with [PERSON_NAME] to discuss possible solutions for the contracts (…" at bounding box center [299, 278] width 72 height 24
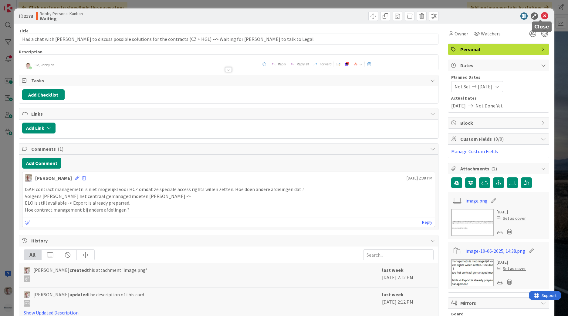
click at [541, 17] on icon at bounding box center [544, 15] width 7 height 7
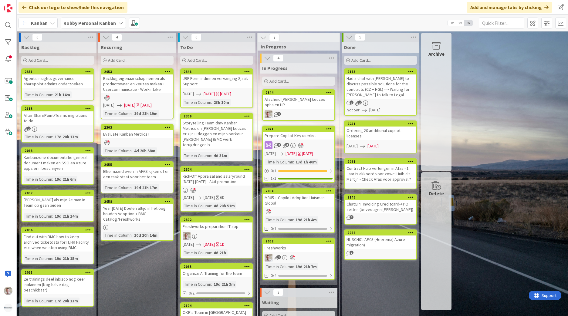
click at [294, 99] on div "Afscheid [PERSON_NAME] keuzes ophalen HR" at bounding box center [299, 101] width 72 height 13
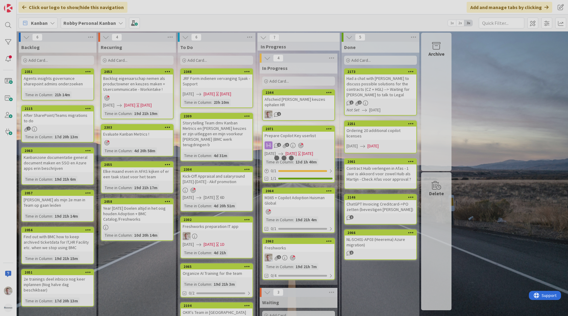
click at [294, 99] on div at bounding box center [284, 158] width 568 height 316
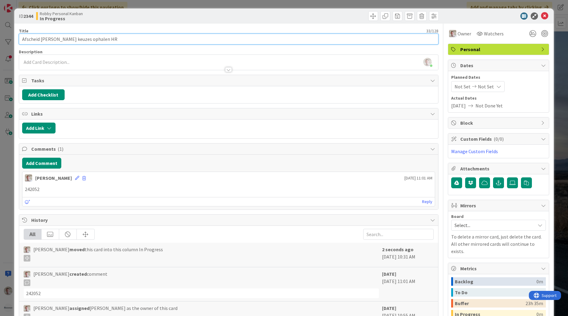
drag, startPoint x: 52, startPoint y: 39, endPoint x: 146, endPoint y: 40, distance: 94.6
click at [141, 40] on input "Afscheid [PERSON_NAME] keuzes ophalen HR" at bounding box center [228, 39] width 419 height 11
type input "Afscheid [PERSON_NAME] keuzes voorleggen"
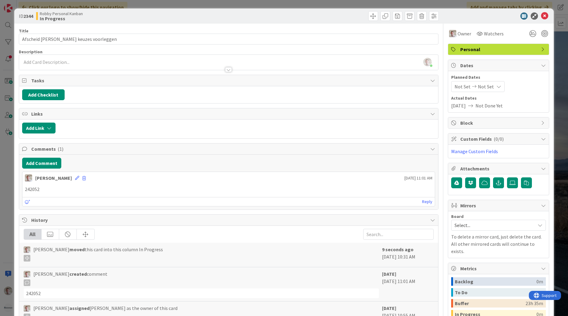
click at [139, 57] on div "[PERSON_NAME] just joined" at bounding box center [228, 62] width 419 height 15
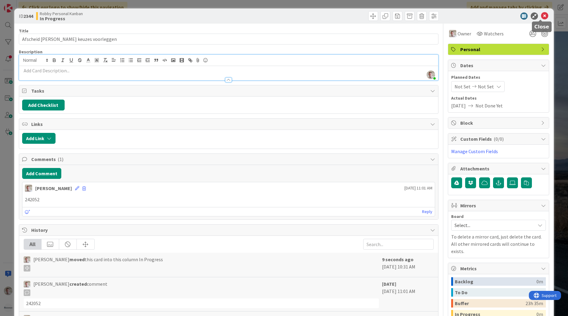
click at [544, 18] on div at bounding box center [494, 15] width 107 height 7
click at [481, 84] on span "Not Set" at bounding box center [485, 86] width 16 height 7
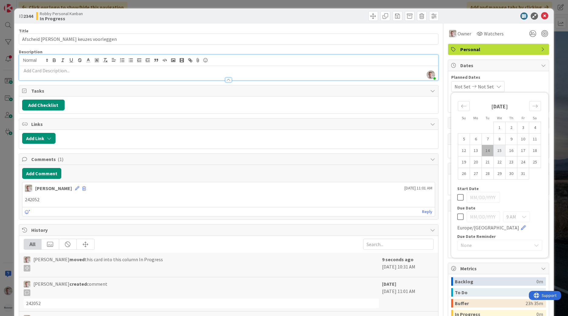
click at [494, 147] on td "15" at bounding box center [499, 151] width 12 height 12
type input "[DATE]"
click at [494, 147] on td "15" at bounding box center [499, 151] width 12 height 12
type input "[DATE]"
click at [541, 16] on icon at bounding box center [544, 15] width 7 height 7
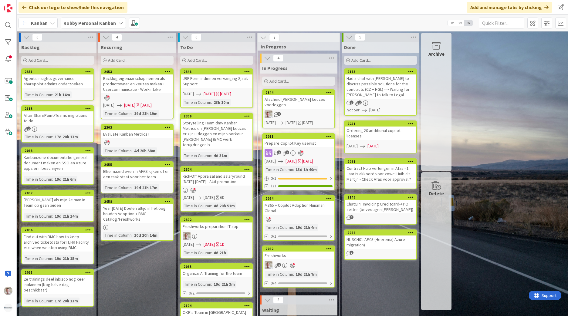
scroll to position [30, 0]
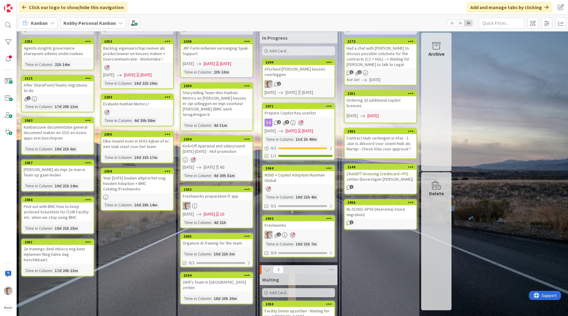
click at [293, 109] on div "Prepare Copilot Key userlist" at bounding box center [299, 113] width 72 height 8
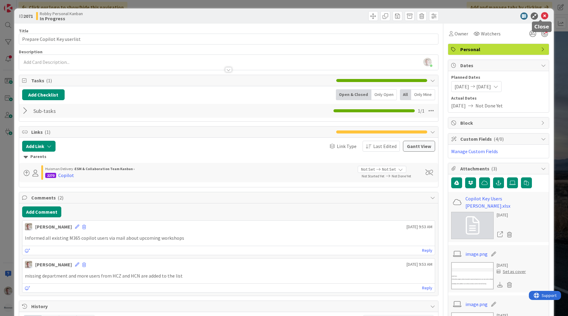
click at [541, 18] on icon at bounding box center [544, 15] width 7 height 7
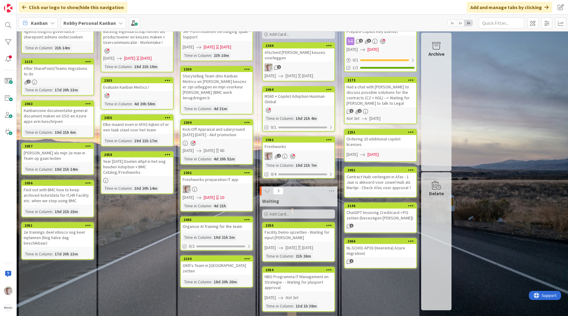
scroll to position [85, 0]
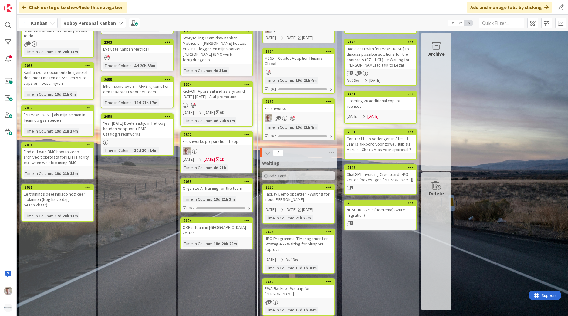
click at [219, 138] on div "Freshworks preparation IT app" at bounding box center [217, 142] width 72 height 8
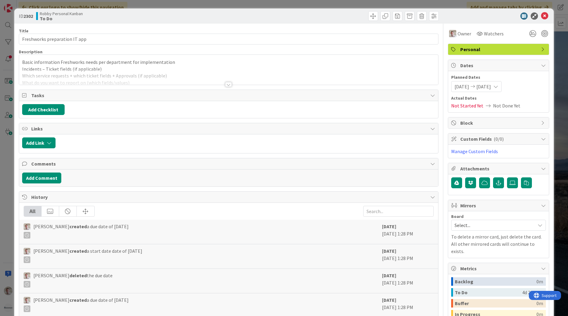
click at [226, 84] on div at bounding box center [228, 84] width 7 height 5
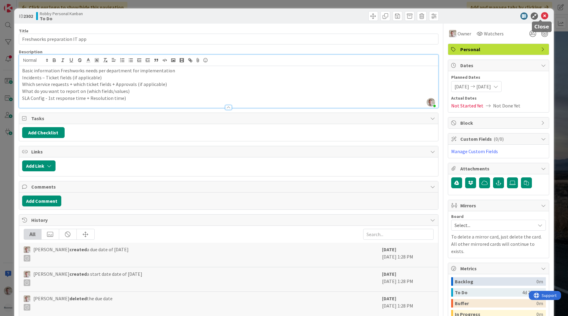
click at [541, 18] on icon at bounding box center [544, 15] width 7 height 7
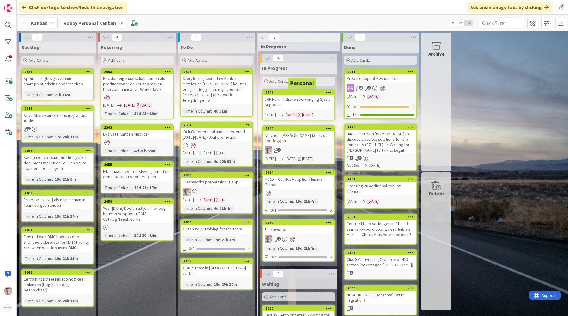
click at [278, 99] on div "JRF Form indienen vervanging Sjaak - Support" at bounding box center [299, 101] width 72 height 13
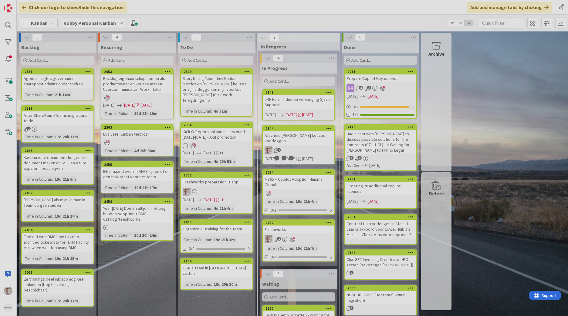
click at [278, 99] on div at bounding box center [284, 158] width 568 height 316
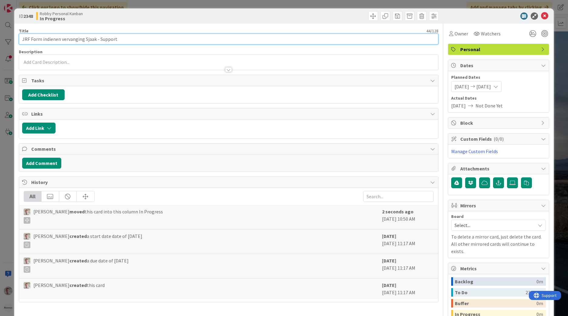
drag, startPoint x: 42, startPoint y: 40, endPoint x: 353, endPoint y: 38, distance: 311.3
click at [324, 39] on input "JRF Form indienen vervanging Sjaak - Support" at bounding box center [228, 39] width 419 height 11
drag, startPoint x: 69, startPoint y: 39, endPoint x: 214, endPoint y: 39, distance: 145.2
click at [206, 39] on input "JRF Form is ingediend. Zoeken naar" at bounding box center [228, 39] width 419 height 11
type input "JRF Form is ingediend. Waiting for [PERSON_NAME] and [PERSON_NAME] for response"
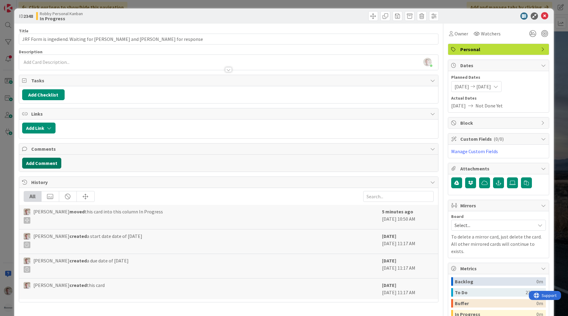
click at [54, 158] on button "Add Comment" at bounding box center [41, 163] width 39 height 11
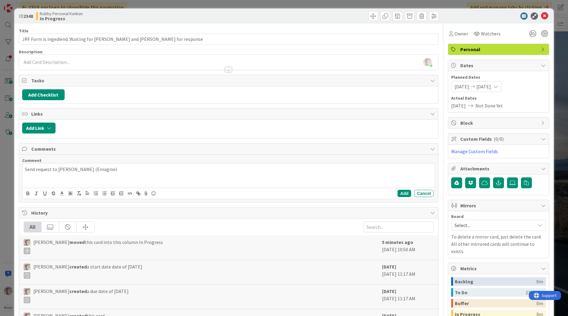
click at [480, 87] on span "[DATE]" at bounding box center [483, 86] width 15 height 7
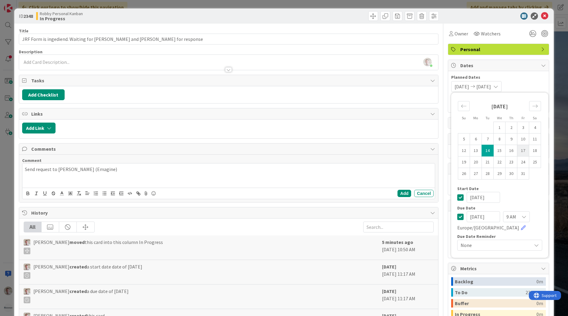
click at [517, 152] on td "17" at bounding box center [523, 151] width 12 height 12
type input "[DATE]"
click at [517, 152] on td "17" at bounding box center [523, 151] width 12 height 12
type input "[DATE]"
click at [541, 15] on icon at bounding box center [544, 15] width 7 height 7
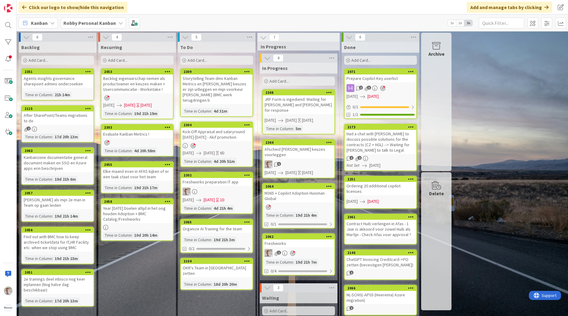
click at [274, 240] on div "Freshworks" at bounding box center [299, 244] width 72 height 8
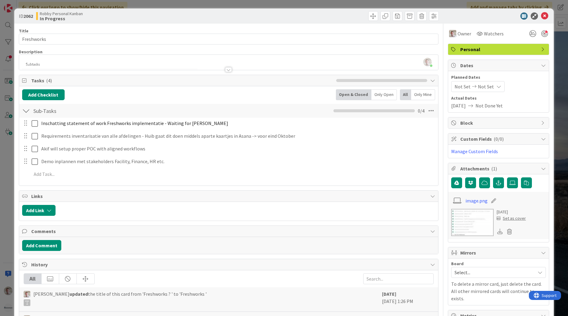
click at [534, 14] on div at bounding box center [494, 15] width 107 height 7
click at [541, 16] on icon at bounding box center [544, 15] width 7 height 7
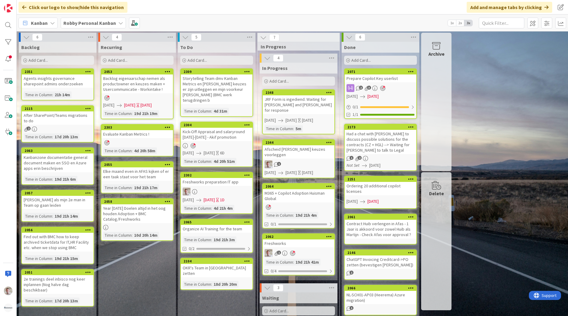
click at [213, 178] on div "Freshworks preparation IT app" at bounding box center [217, 182] width 72 height 8
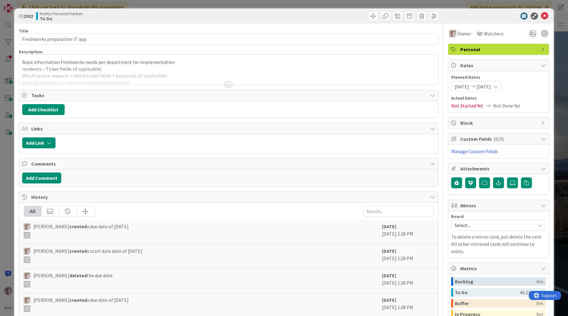
click at [73, 74] on div at bounding box center [228, 76] width 419 height 15
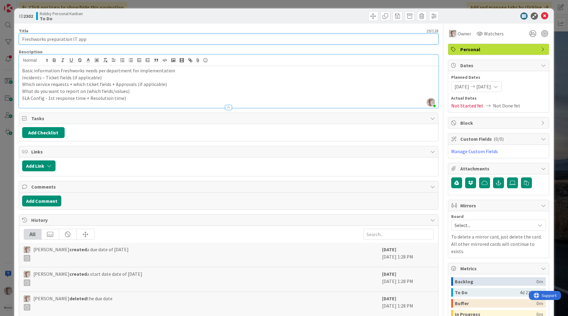
click at [58, 38] on input "Freshworks preparation IT app" at bounding box center [228, 39] width 419 height 11
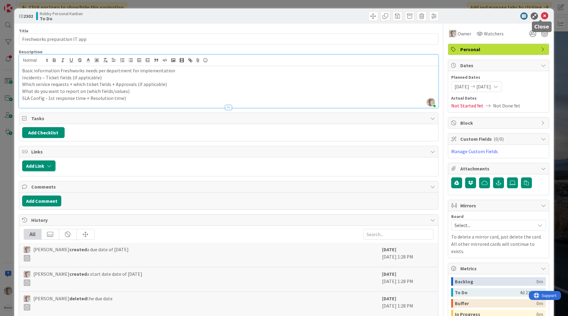
click at [541, 18] on icon at bounding box center [544, 15] width 7 height 7
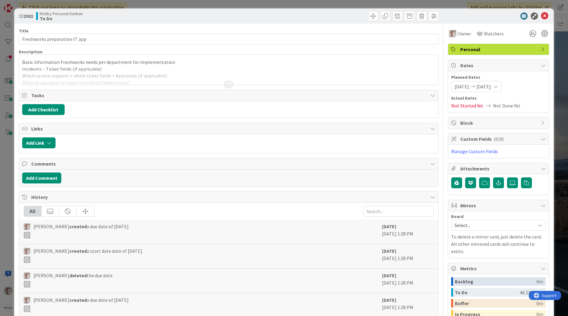
drag, startPoint x: 216, startPoint y: 176, endPoint x: 542, endPoint y: 14, distance: 364.0
click at [542, 14] on icon at bounding box center [544, 15] width 7 height 7
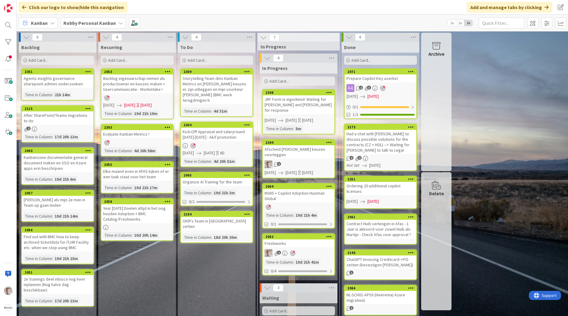
click at [285, 240] on div "Freshworks" at bounding box center [299, 244] width 72 height 8
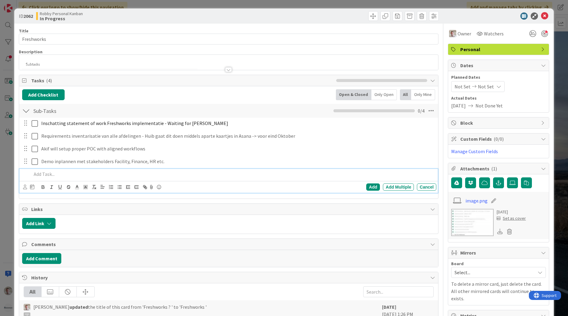
click at [44, 172] on p at bounding box center [233, 174] width 402 height 7
click at [52, 171] on p at bounding box center [233, 174] width 402 height 7
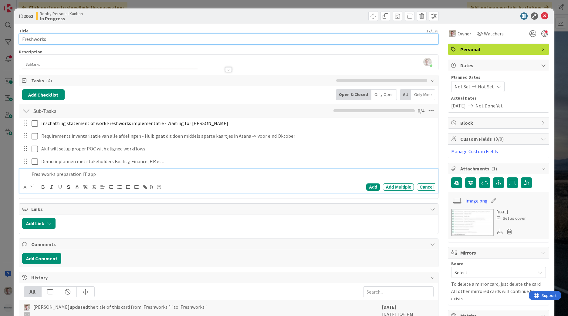
click at [385, 42] on input "Freshworks" at bounding box center [228, 39] width 419 height 11
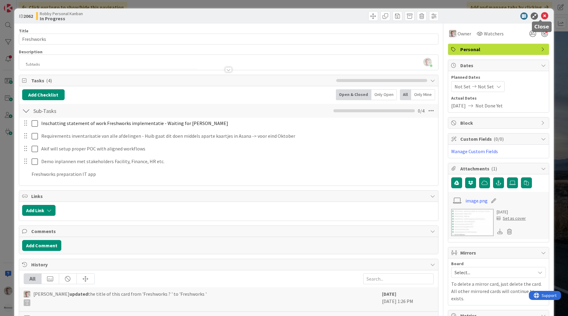
click at [541, 17] on icon at bounding box center [544, 15] width 7 height 7
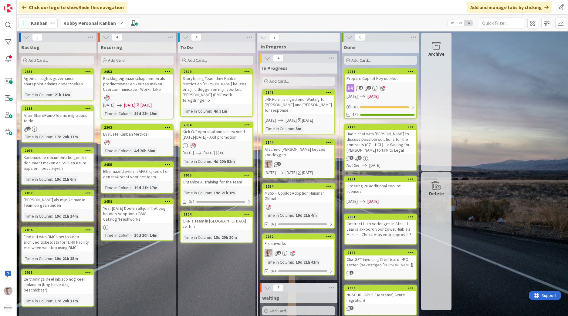
click at [289, 189] on div "M365 + Copilot Adoption Huisman Global" at bounding box center [299, 195] width 72 height 13
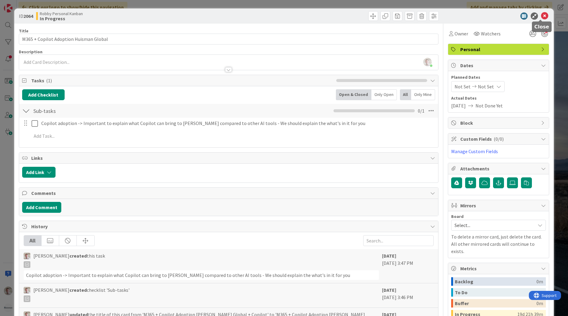
click at [541, 14] on icon at bounding box center [544, 15] width 7 height 7
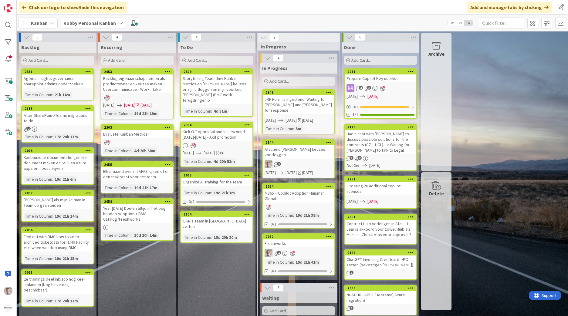
click at [219, 178] on div "Organize AI Training for the team" at bounding box center [217, 182] width 72 height 8
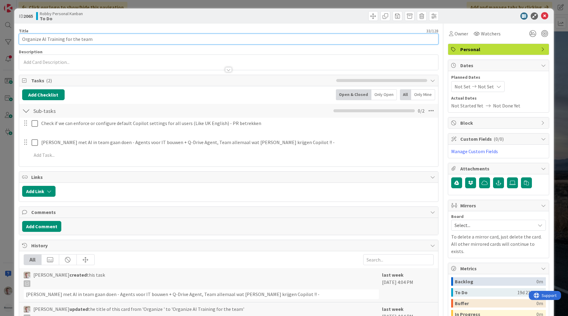
click at [54, 40] on input "Organize AI Training for the team" at bounding box center [228, 39] width 419 height 11
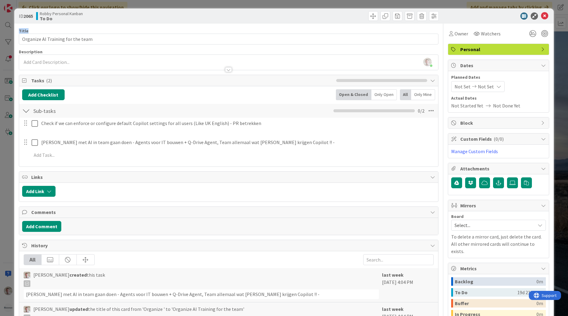
drag, startPoint x: 489, startPoint y: 12, endPoint x: 362, endPoint y: 29, distance: 127.9
click at [362, 29] on div "ID 2065 [PERSON_NAME] Personal Kanban To Do Title 33 / 128 Organize AI Training…" at bounding box center [283, 223] width 539 height 430
click at [544, 17] on div at bounding box center [494, 15] width 107 height 7
click at [533, 17] on icon at bounding box center [533, 15] width 7 height 7
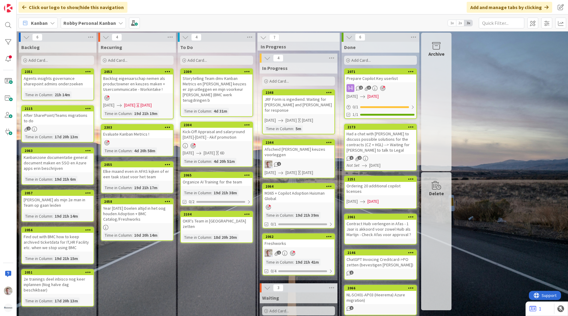
click at [288, 189] on div "M365 + Copilot Adoption Huisman Global" at bounding box center [299, 195] width 72 height 13
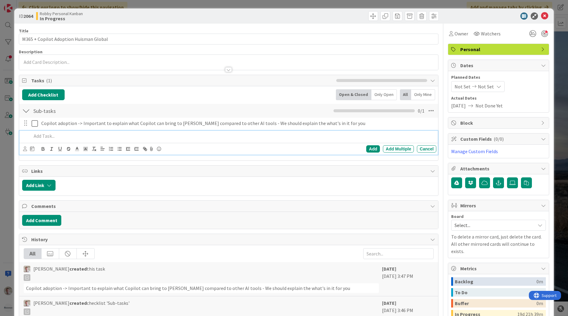
click at [45, 135] on p at bounding box center [233, 136] width 402 height 7
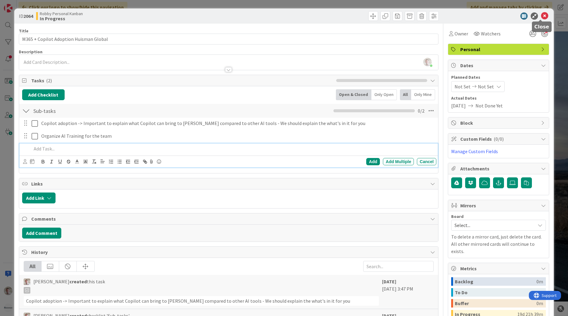
click at [541, 16] on icon at bounding box center [544, 15] width 7 height 7
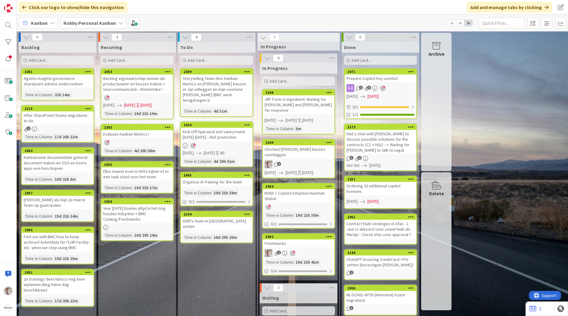
click at [196, 180] on div "Organize AI Training for the team" at bounding box center [217, 182] width 72 height 8
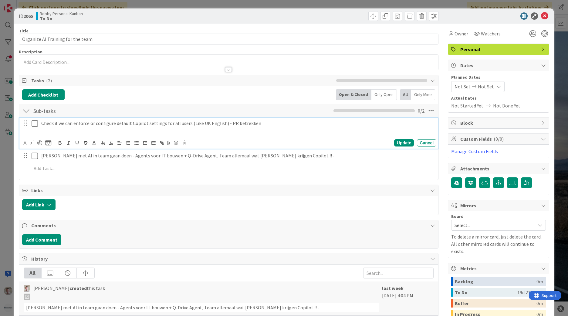
click at [68, 119] on div "Check if we can enforce or configure default Copilot settings for all users (Li…" at bounding box center [237, 126] width 397 height 17
click at [69, 124] on span "Check if we can enforce or configure default Copilot settings for all users (Li…" at bounding box center [151, 123] width 220 height 6
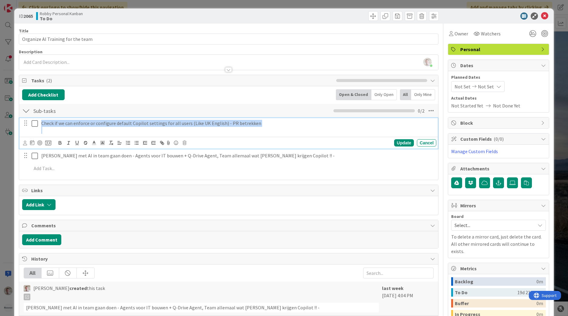
copy span "Check if we can enforce or configure default Copilot settings for all users (Li…"
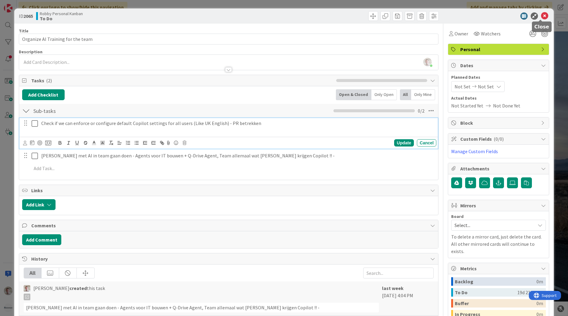
click at [541, 15] on icon at bounding box center [544, 15] width 7 height 7
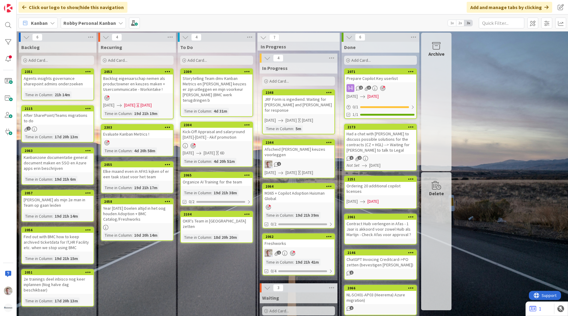
click at [303, 189] on div "M365 + Copilot Adoption Huisman Global" at bounding box center [299, 195] width 72 height 13
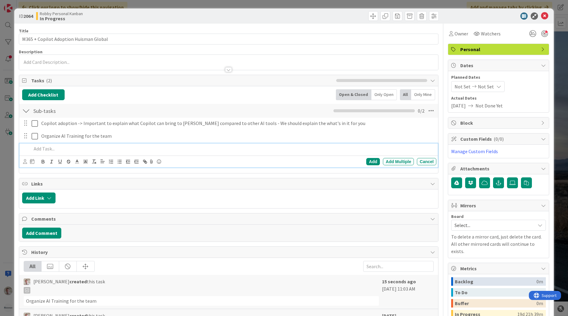
click at [42, 150] on p at bounding box center [233, 149] width 402 height 7
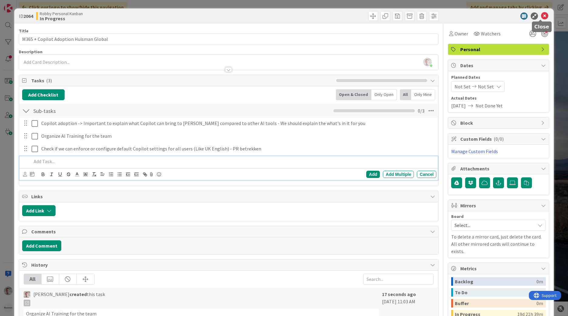
click at [541, 14] on icon at bounding box center [544, 15] width 7 height 7
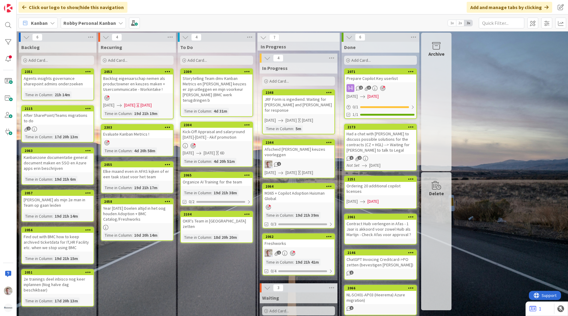
click at [213, 179] on div "Organize AI Training for the team" at bounding box center [217, 182] width 72 height 8
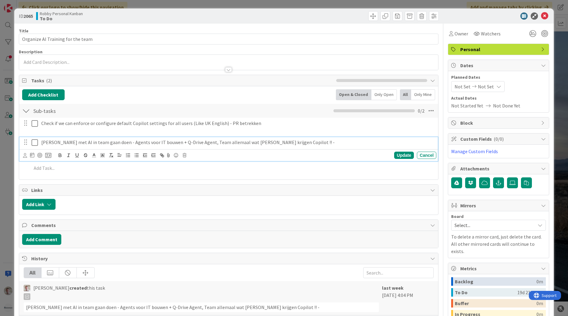
click at [106, 140] on p "[PERSON_NAME] met AI in team gaan doen - Agents voor IT bouwen + Q-Drive Agent,…" at bounding box center [237, 142] width 392 height 7
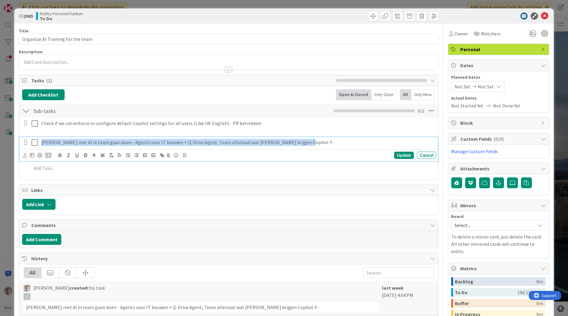
click at [106, 140] on p "[PERSON_NAME] met AI in team gaan doen - Agents voor IT bouwen + Q-Drive Agent,…" at bounding box center [237, 142] width 392 height 7
copy p "[PERSON_NAME] met AI in team gaan doen - Agents voor IT bouwen + Q-Drive Agent,…"
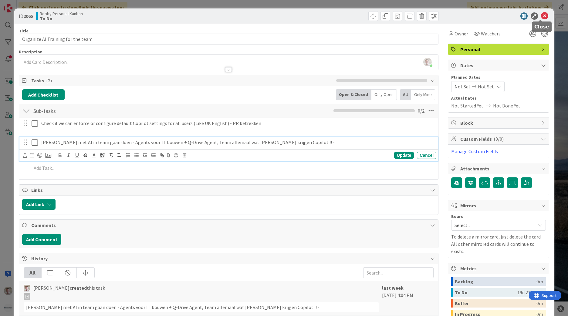
click at [541, 16] on icon at bounding box center [544, 15] width 7 height 7
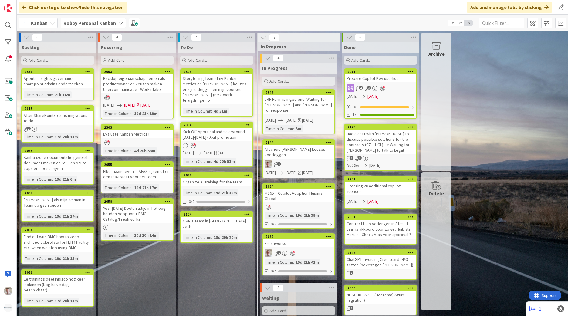
click at [216, 178] on div "Organize AI Training for the team" at bounding box center [217, 182] width 72 height 8
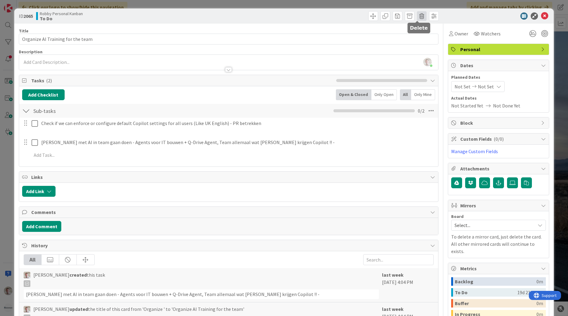
click at [417, 15] on span at bounding box center [422, 16] width 10 height 10
click at [432, 46] on button "Delete" at bounding box center [431, 44] width 23 height 11
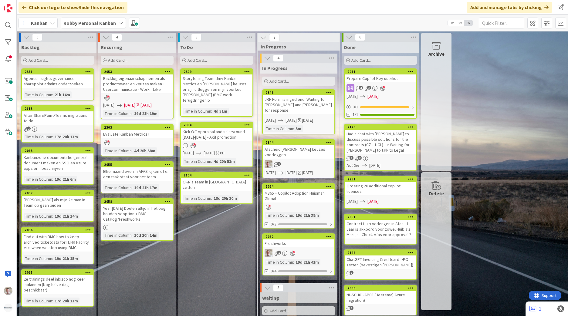
click at [216, 178] on div "OKR's Team in [GEOGRAPHIC_DATA] zetten" at bounding box center [217, 184] width 72 height 13
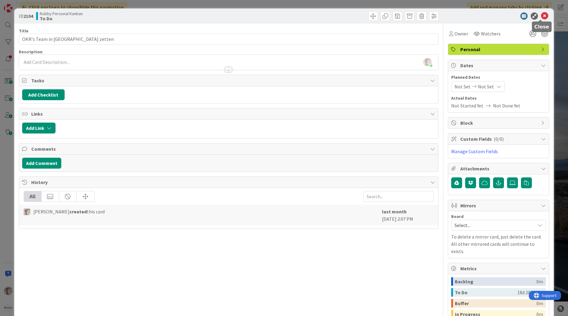
click at [541, 18] on icon at bounding box center [544, 15] width 7 height 7
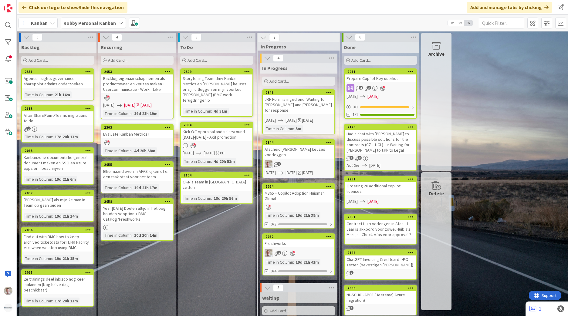
click at [348, 38] on icon at bounding box center [349, 37] width 7 height 7
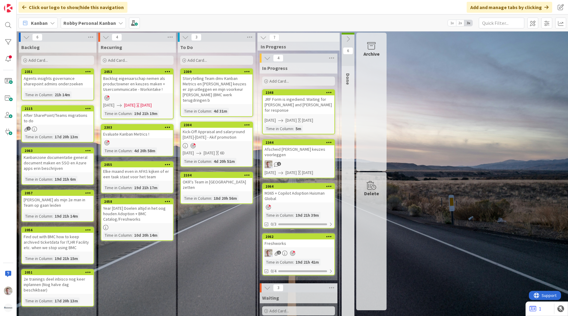
click at [292, 240] on div "Freshworks" at bounding box center [299, 244] width 72 height 8
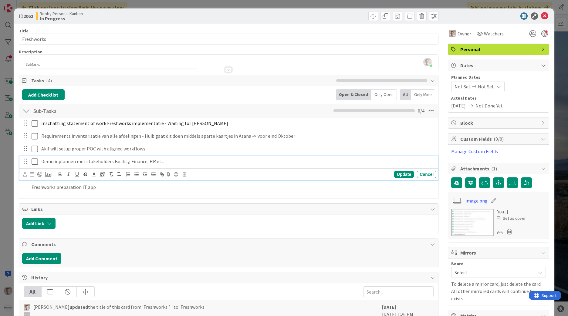
click at [61, 161] on p "Demo inplannen met stakeholders Facility, Finance, HR etc." at bounding box center [237, 161] width 392 height 7
click at [193, 163] on p "Demo inplannen met stakeholders Facility, Finance, HR etc." at bounding box center [237, 161] width 392 height 7
drag, startPoint x: 84, startPoint y: 162, endPoint x: 209, endPoint y: 160, distance: 124.6
click at [209, 160] on p "Demo inplannen met stakeholders Facility, Finance, HR etc." at bounding box center [237, 161] width 392 height 7
click at [122, 162] on p "Demo inplannen met Facility - Zie" at bounding box center [237, 161] width 392 height 7
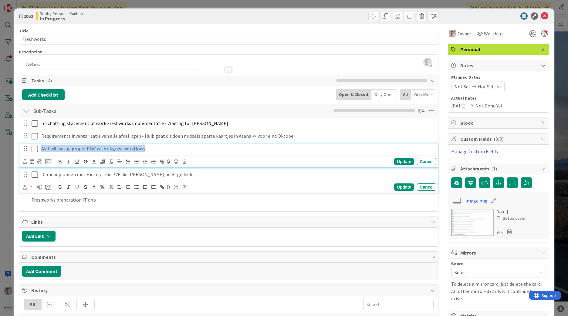
drag, startPoint x: 42, startPoint y: 151, endPoint x: 168, endPoint y: 151, distance: 125.2
click at [168, 151] on p "Akif will setup proper POC with aligned workflows" at bounding box center [237, 149] width 392 height 7
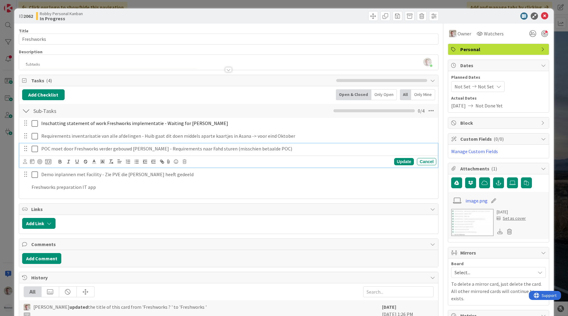
click at [226, 226] on div at bounding box center [247, 223] width 376 height 11
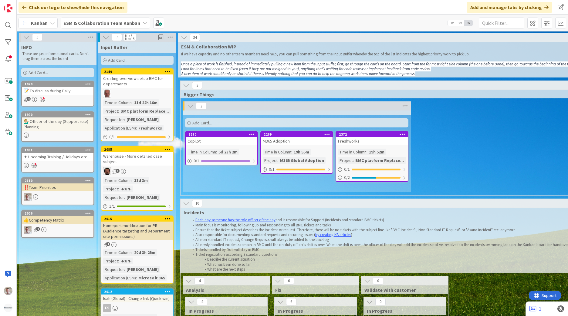
click at [116, 23] on b "ESM & Collaboration Team Kanban" at bounding box center [101, 23] width 77 height 6
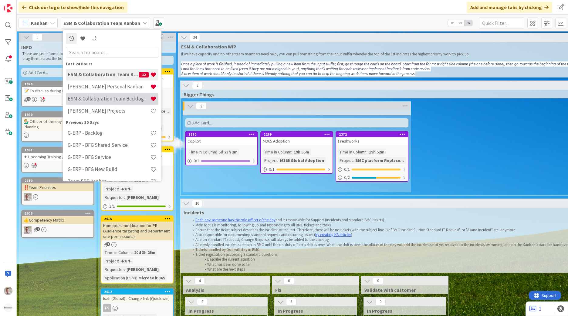
click at [115, 101] on h4 "ESM & Collaboration Team Backlog" at bounding box center [109, 99] width 82 height 6
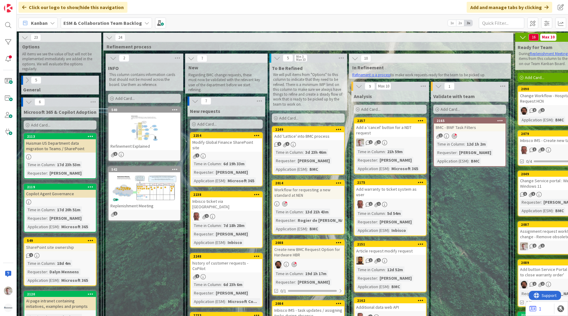
drag, startPoint x: 235, startPoint y: 119, endPoint x: 234, endPoint y: 123, distance: 3.7
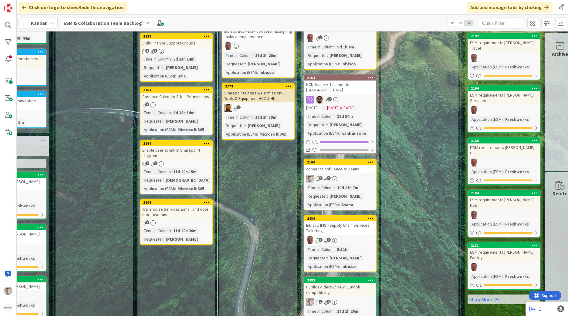
scroll to position [280, 59]
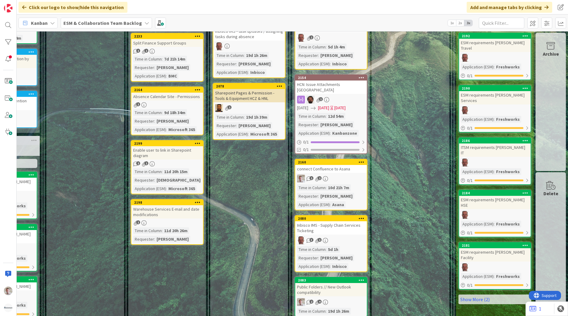
click at [488, 141] on div "2186 ITSM requirements Huisman IT Application (ESM) : Freshworks 0 / 1" at bounding box center [494, 162] width 73 height 48
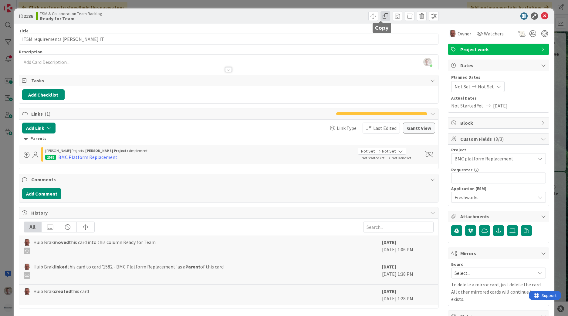
click at [380, 17] on span at bounding box center [385, 16] width 10 height 10
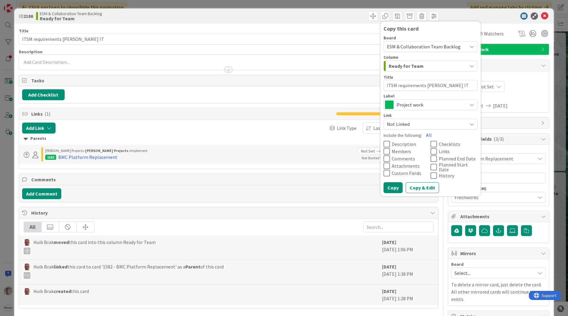
click at [452, 87] on textarea "ITSM requirements Huisman IT" at bounding box center [430, 85] width 94 height 11
type textarea "x"
type textarea "ITSM requirements Huisman IT"
type textarea "x"
type textarea "ITSM requirements Huisman IT O"
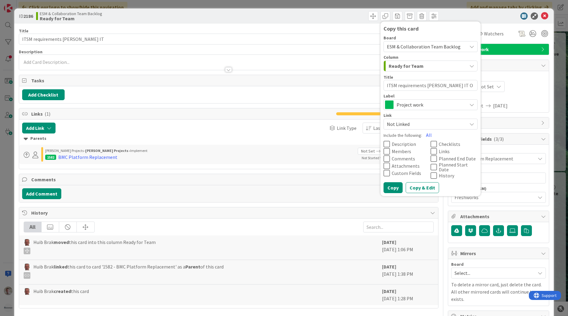
type textarea "x"
type textarea "ITSM requirements Huisman IT Op"
type textarea "x"
type textarea "ITSM requirements Huisman IT Ope"
type textarea "x"
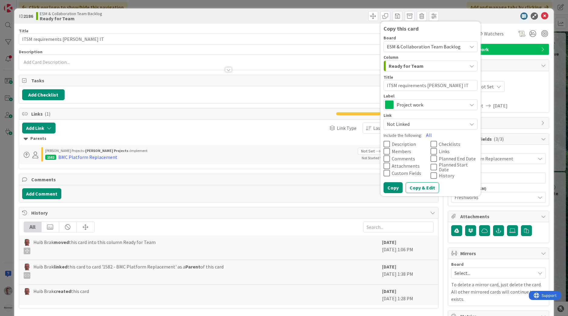
type textarea "ITSM requirements Huisman IT Oper"
type textarea "x"
type textarea "ITSM requirements Huisman IT Opera"
type textarea "x"
type textarea "ITSM requirements Huisman IT Operat"
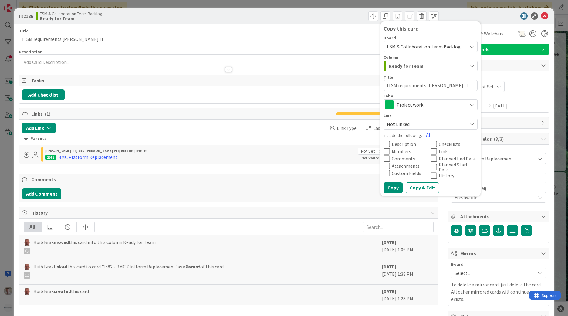
type textarea "x"
type textarea "ITSM requirements Huisman IT Operati"
type textarea "x"
type textarea "ITSM requirements Huisman IT Operatio"
type textarea "x"
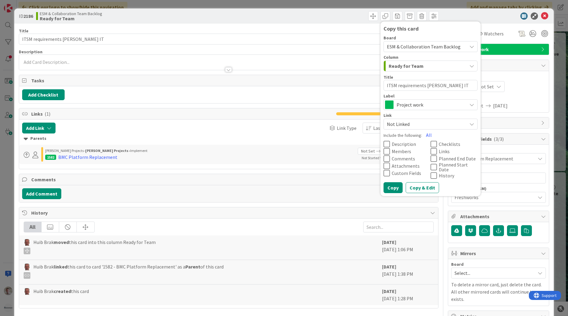
type textarea "ITSM requirements Huisman IT Operation"
type textarea "x"
type textarea "ITSM requirements Huisman IT Operations"
click at [404, 68] on span "Ready for Team" at bounding box center [405, 66] width 35 height 8
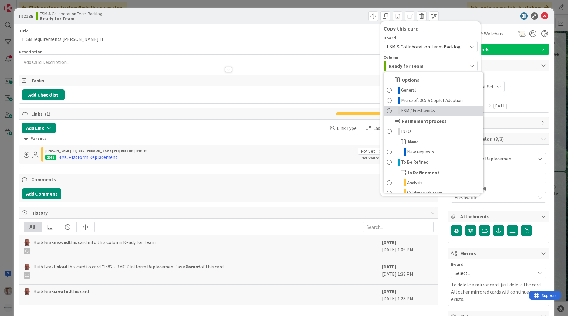
click at [407, 112] on span "ESM / Freshworks" at bounding box center [418, 110] width 34 height 7
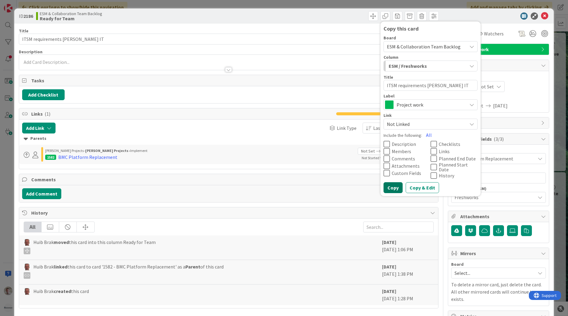
click at [391, 184] on button "Copy" at bounding box center [392, 187] width 19 height 11
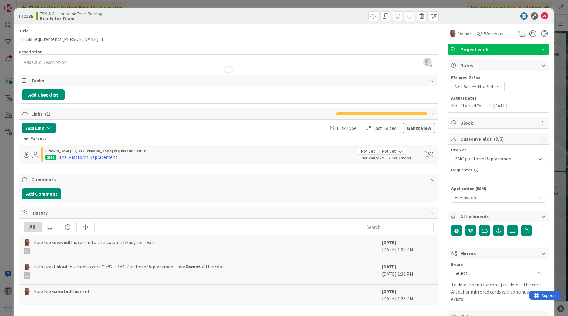
type textarea "x"
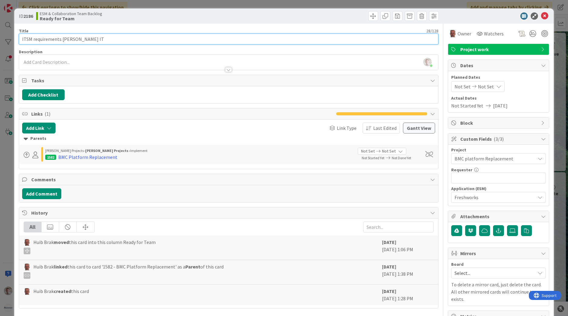
click at [132, 42] on input "ITSM requirements Huisman IT" at bounding box center [228, 39] width 419 height 11
type input "ITSM requirements Huisman IT"
type textarea "x"
type input "ITSM requirements Huisman IT Ap"
type textarea "x"
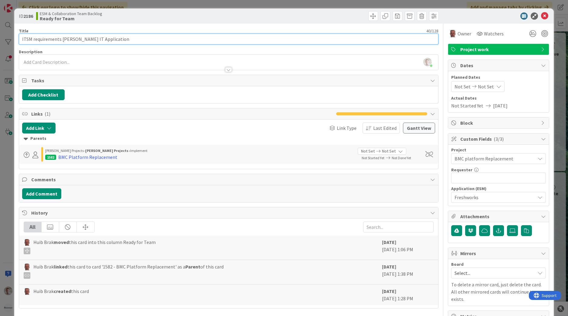
type input "ITSM requirements Huisman IT Applications"
type textarea "x"
type input "ITSM requirements Huisman IT Applications"
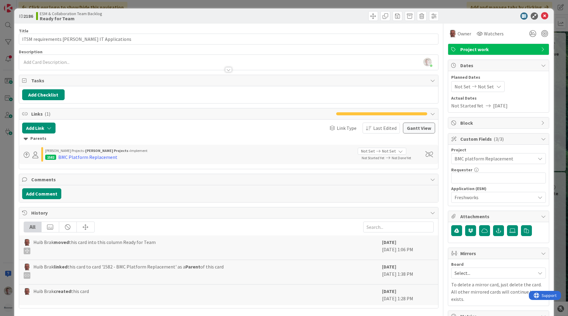
drag, startPoint x: 466, startPoint y: 14, endPoint x: 507, endPoint y: 23, distance: 41.7
click at [467, 14] on div at bounding box center [494, 15] width 107 height 7
click at [541, 18] on icon at bounding box center [544, 15] width 7 height 7
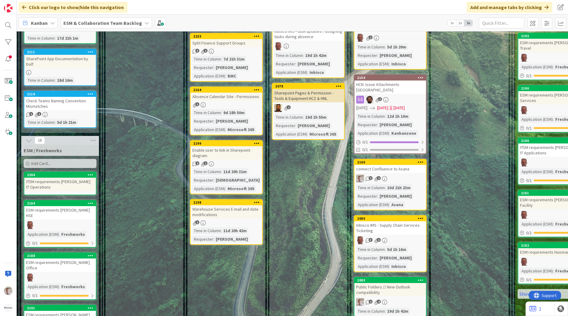
scroll to position [280, 64]
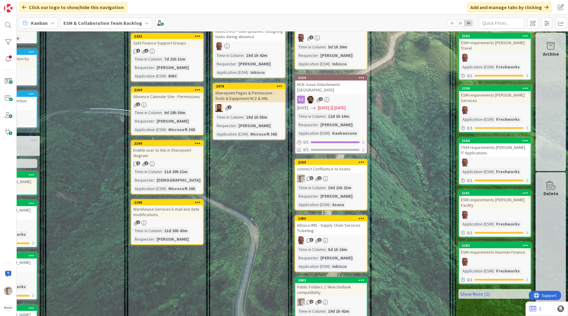
click at [497, 249] on div "ESM requirements Huisman Finance" at bounding box center [495, 253] width 72 height 8
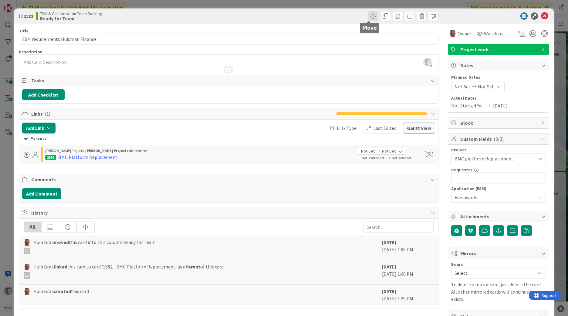
click at [370, 15] on span at bounding box center [373, 16] width 10 height 10
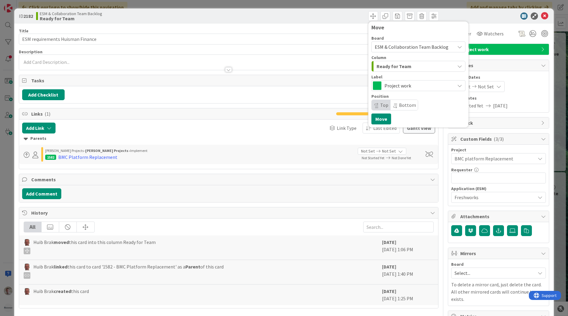
click at [402, 40] on div "Board ESM & Collaboration Team Backlog" at bounding box center [418, 44] width 94 height 16
click at [402, 46] on span "ESM & Collaboration Team Backlog" at bounding box center [411, 47] width 74 height 6
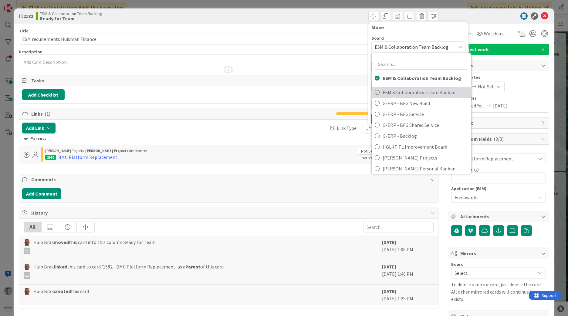
click at [415, 92] on span "ESM & Collaboration Team Kanban" at bounding box center [424, 92] width 85 height 9
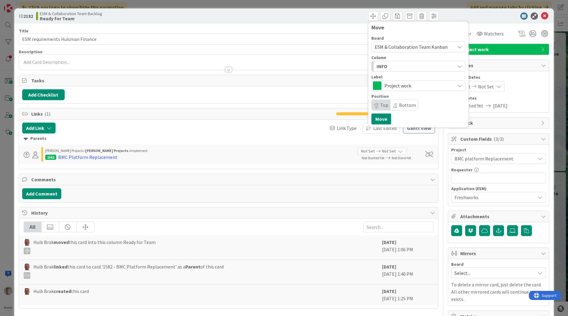
click at [410, 68] on div "INFO" at bounding box center [415, 67] width 80 height 10
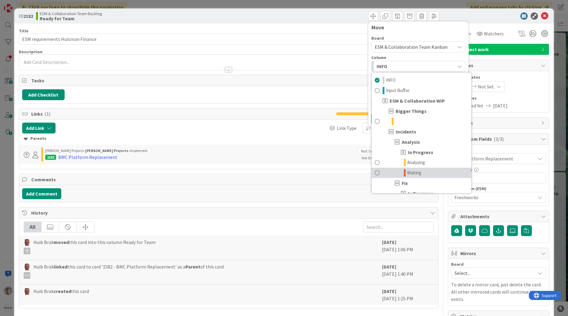
click at [408, 174] on span "Waiting" at bounding box center [414, 172] width 14 height 7
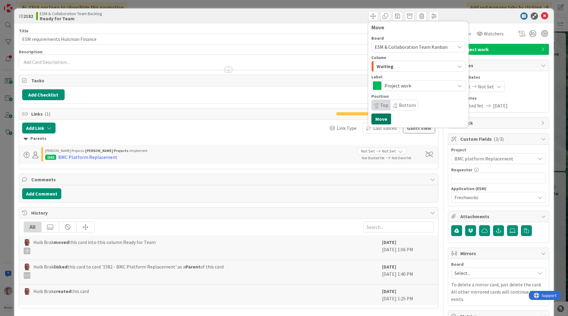
click at [376, 118] on button "Move" at bounding box center [381, 119] width 20 height 11
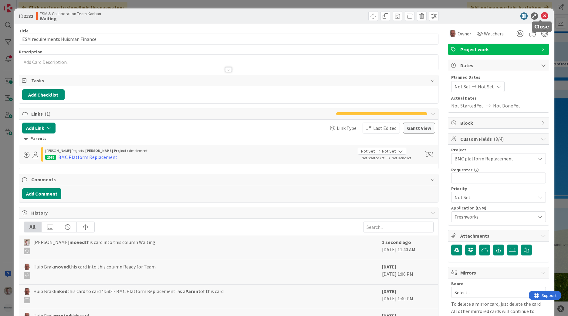
click at [541, 15] on icon at bounding box center [544, 15] width 7 height 7
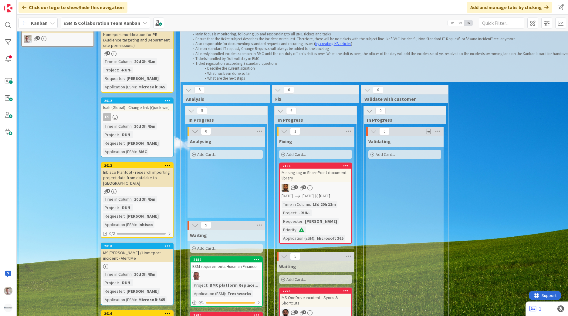
scroll to position [273, 0]
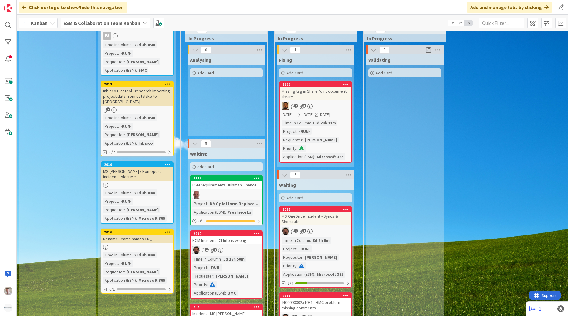
click at [229, 186] on div "ESM requirements Huisman Finance" at bounding box center [226, 185] width 72 height 8
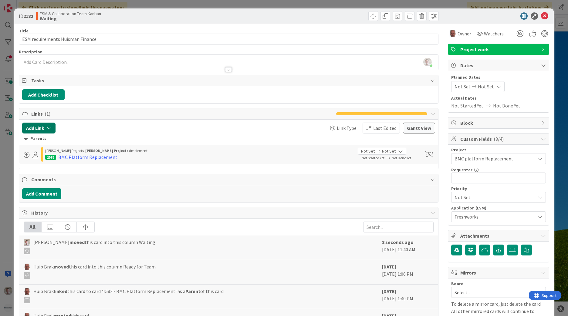
click at [42, 130] on button "Add Link" at bounding box center [38, 128] width 33 height 11
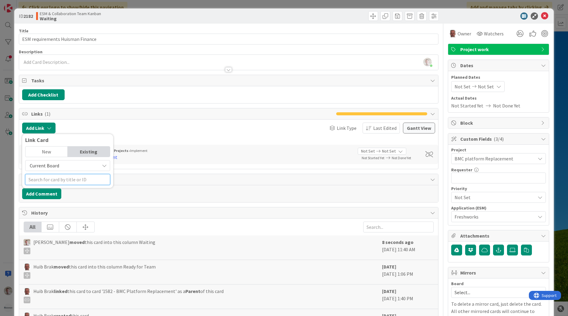
click at [45, 182] on input "text" at bounding box center [67, 179] width 85 height 11
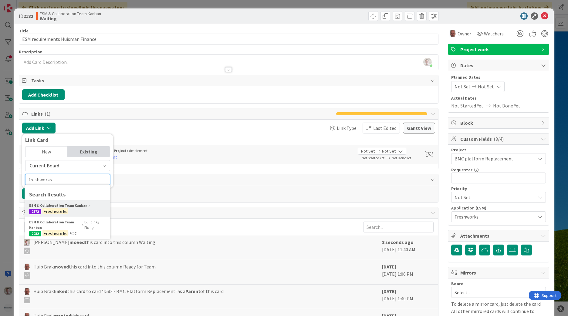
type input "freshworks"
click at [69, 210] on span "2372 Freshworks" at bounding box center [67, 212] width 77 height 6
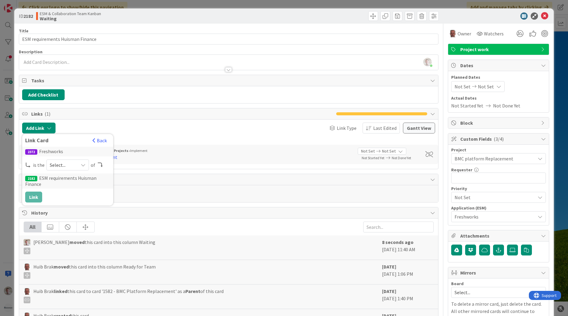
click at [70, 167] on span "Select..." at bounding box center [62, 165] width 25 height 8
drag, startPoint x: 68, startPoint y: 181, endPoint x: 63, endPoint y: 187, distance: 8.0
click at [68, 181] on span "parent" at bounding box center [99, 179] width 69 height 9
click at [34, 198] on button "Link" at bounding box center [33, 197] width 17 height 11
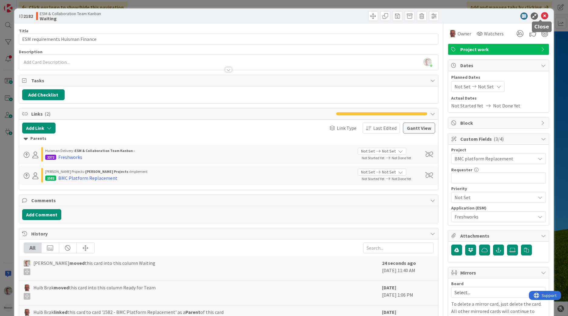
click at [541, 15] on icon at bounding box center [544, 15] width 7 height 7
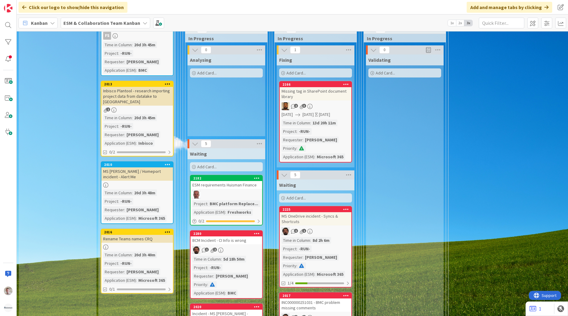
click at [220, 196] on div at bounding box center [226, 195] width 72 height 8
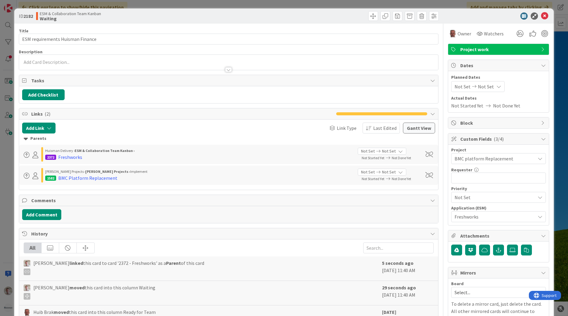
click at [470, 86] on icon at bounding box center [473, 87] width 7 height 4
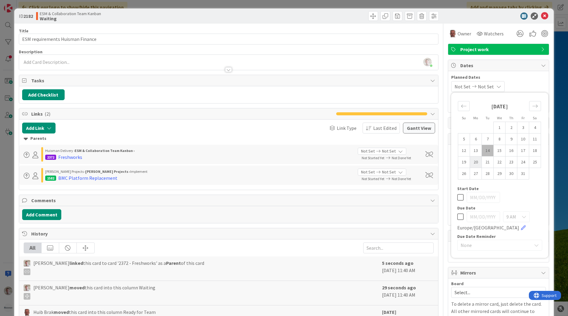
click at [472, 163] on td "20" at bounding box center [476, 163] width 12 height 12
type input "[DATE]"
click at [472, 163] on td "20" at bounding box center [476, 163] width 12 height 12
type input "[DATE]"
click at [542, 17] on icon at bounding box center [544, 15] width 7 height 7
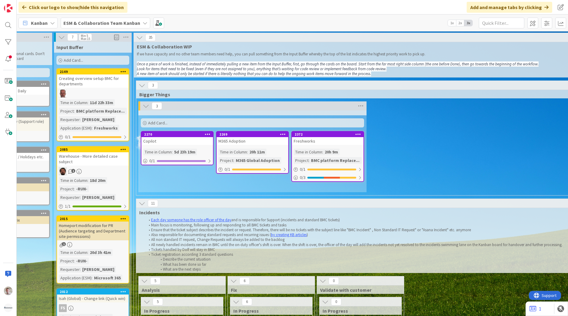
scroll to position [0, 41]
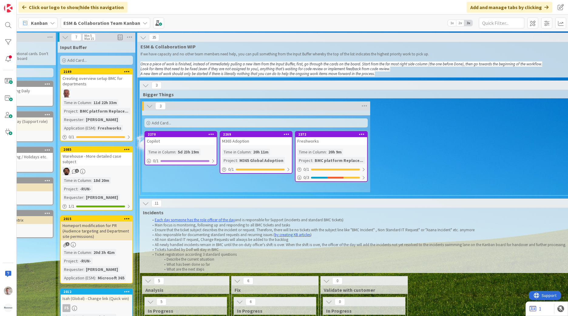
drag, startPoint x: 132, startPoint y: 157, endPoint x: 118, endPoint y: 25, distance: 132.3
click at [123, 21] on b "ESM & Collaboration Team Kanban" at bounding box center [101, 23] width 77 height 6
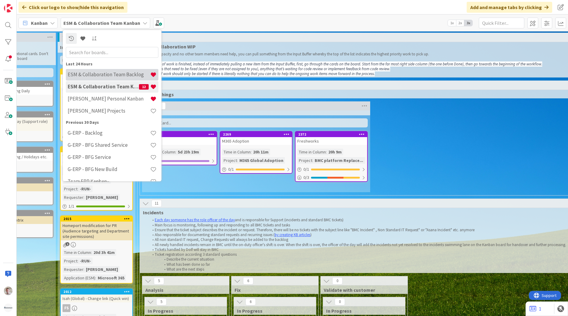
click at [112, 71] on div "ESM & Collaboration Team Backlog" at bounding box center [112, 75] width 92 height 12
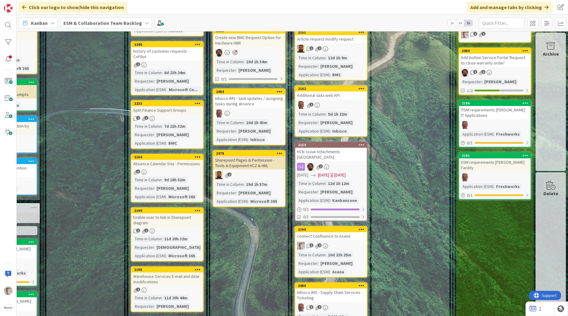
scroll to position [61, 64]
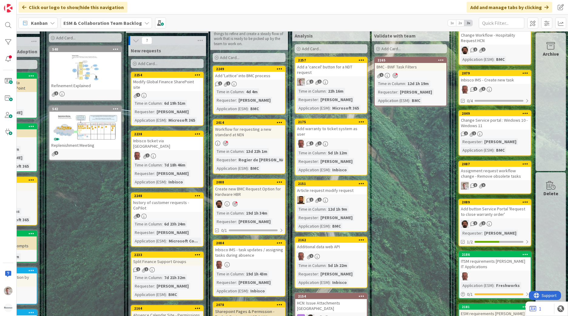
click at [160, 258] on div "Split Finance Support Groups" at bounding box center [167, 262] width 72 height 8
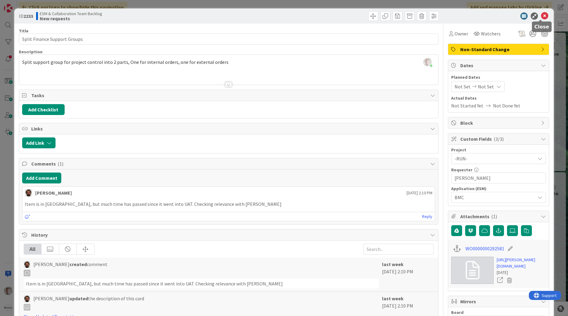
click at [541, 16] on icon at bounding box center [544, 15] width 7 height 7
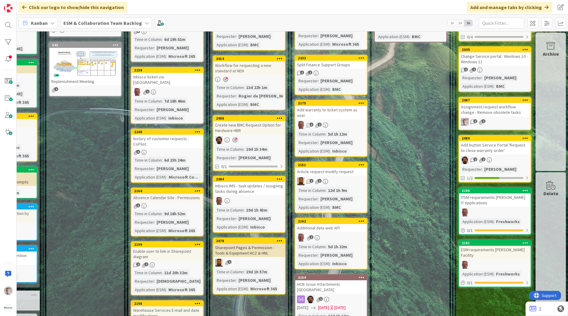
scroll to position [176, 64]
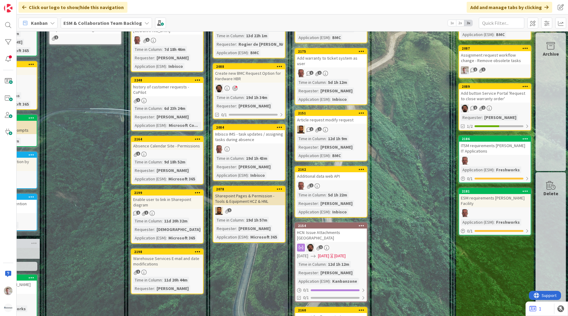
click at [144, 196] on div "Enable user to link in Sharepoint diagram" at bounding box center [167, 202] width 72 height 13
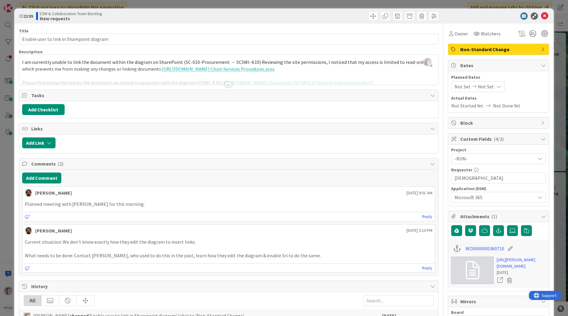
click at [225, 85] on div at bounding box center [228, 84] width 7 height 5
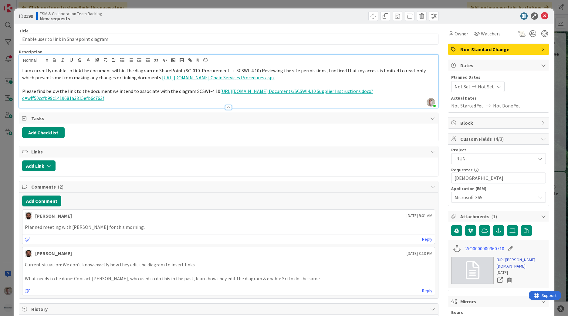
click at [501, 262] on link "https://huisman-smartit.onbmc.com/smartit/app/#/workorder/AGGF4KX6HRENQATBWOY9T…" at bounding box center [520, 263] width 49 height 13
click at [541, 17] on icon at bounding box center [544, 15] width 7 height 7
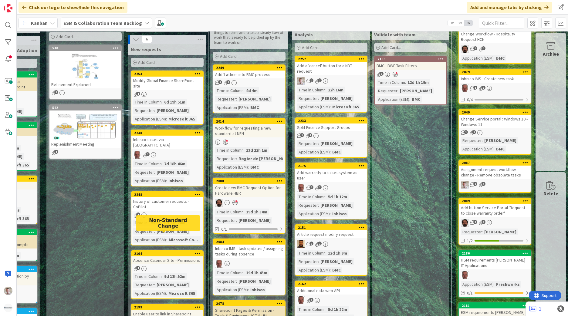
scroll to position [152, 64]
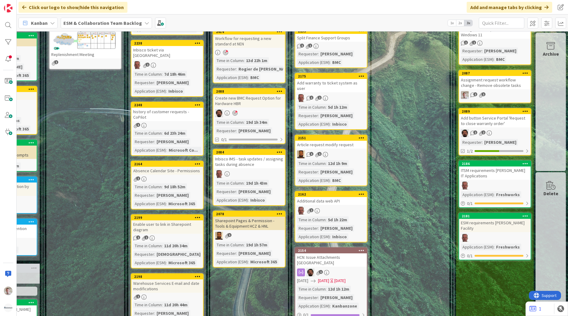
click at [156, 221] on div "Enable user to link in Sharepoint diagram" at bounding box center [167, 227] width 72 height 13
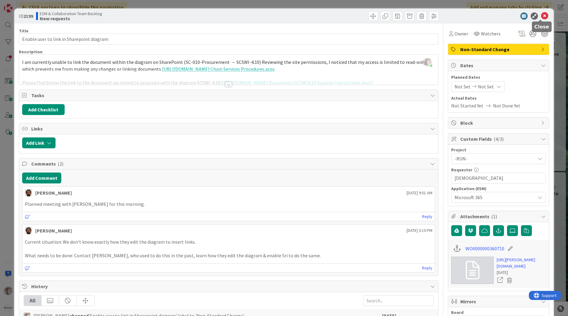
click at [541, 15] on icon at bounding box center [544, 15] width 7 height 7
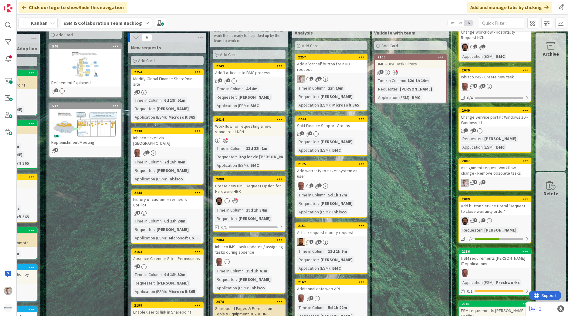
scroll to position [61, 64]
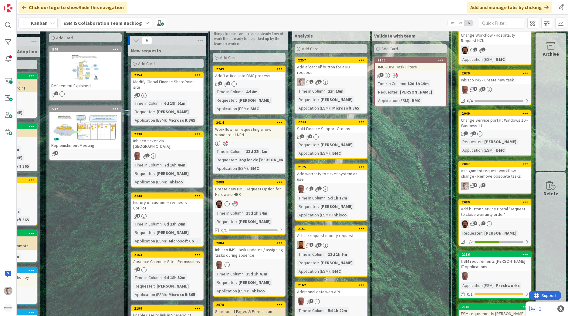
click at [159, 258] on div "Absence Calendar Site - Permissions" at bounding box center [167, 262] width 72 height 8
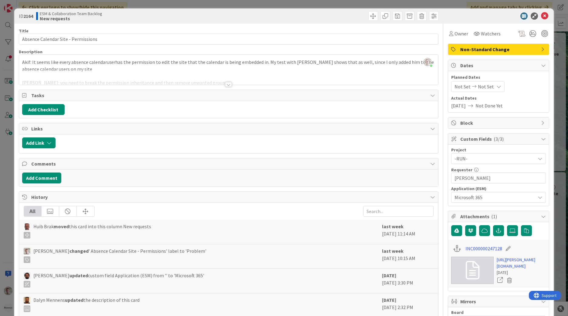
click at [226, 86] on div at bounding box center [228, 84] width 7 height 5
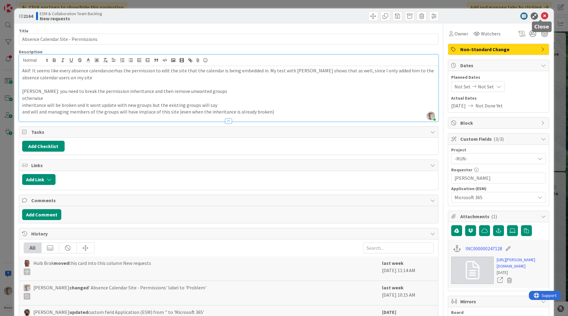
click at [541, 14] on icon at bounding box center [544, 15] width 7 height 7
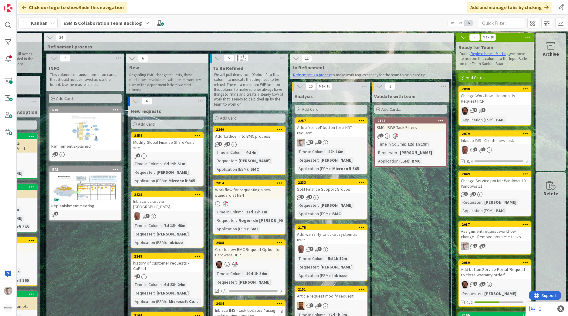
scroll to position [61, 64]
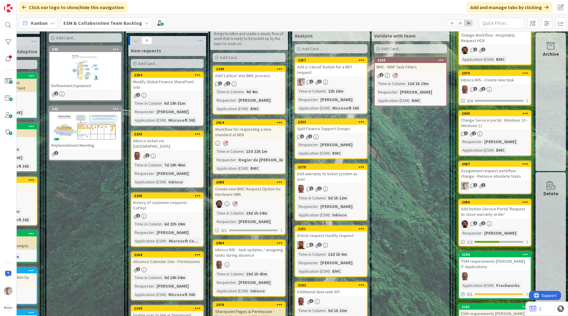
click at [164, 138] on div "Inbisco ticket via [GEOGRAPHIC_DATA]" at bounding box center [167, 143] width 72 height 13
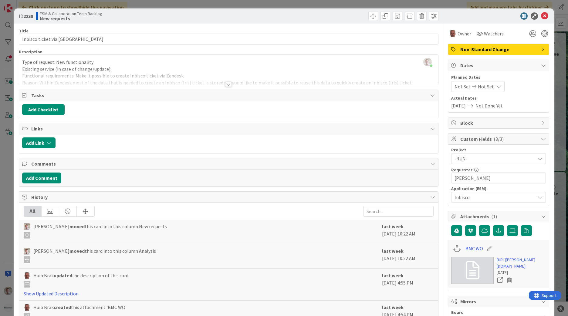
click at [229, 85] on div at bounding box center [228, 84] width 7 height 5
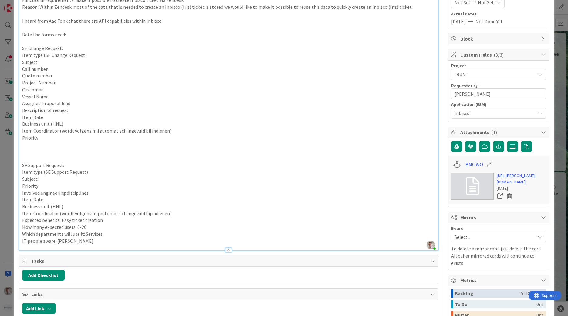
scroll to position [84, 0]
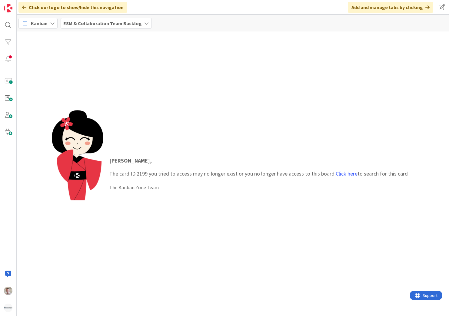
click at [117, 22] on b "ESM & Collaboration Team Backlog" at bounding box center [102, 23] width 79 height 6
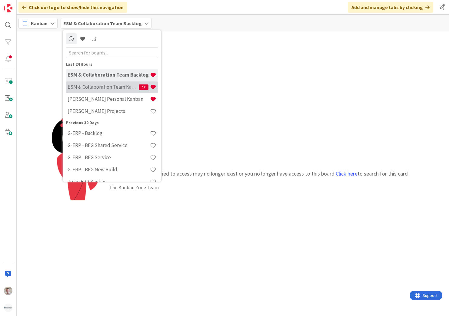
click at [119, 90] on h4 "ESM & Collaboration Team Kanban" at bounding box center [103, 87] width 71 height 6
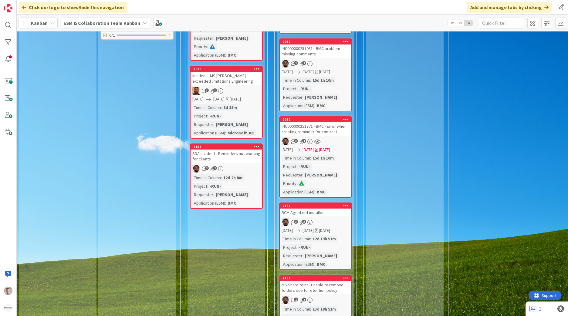
scroll to position [455, 0]
